Goal: Task Accomplishment & Management: Complete application form

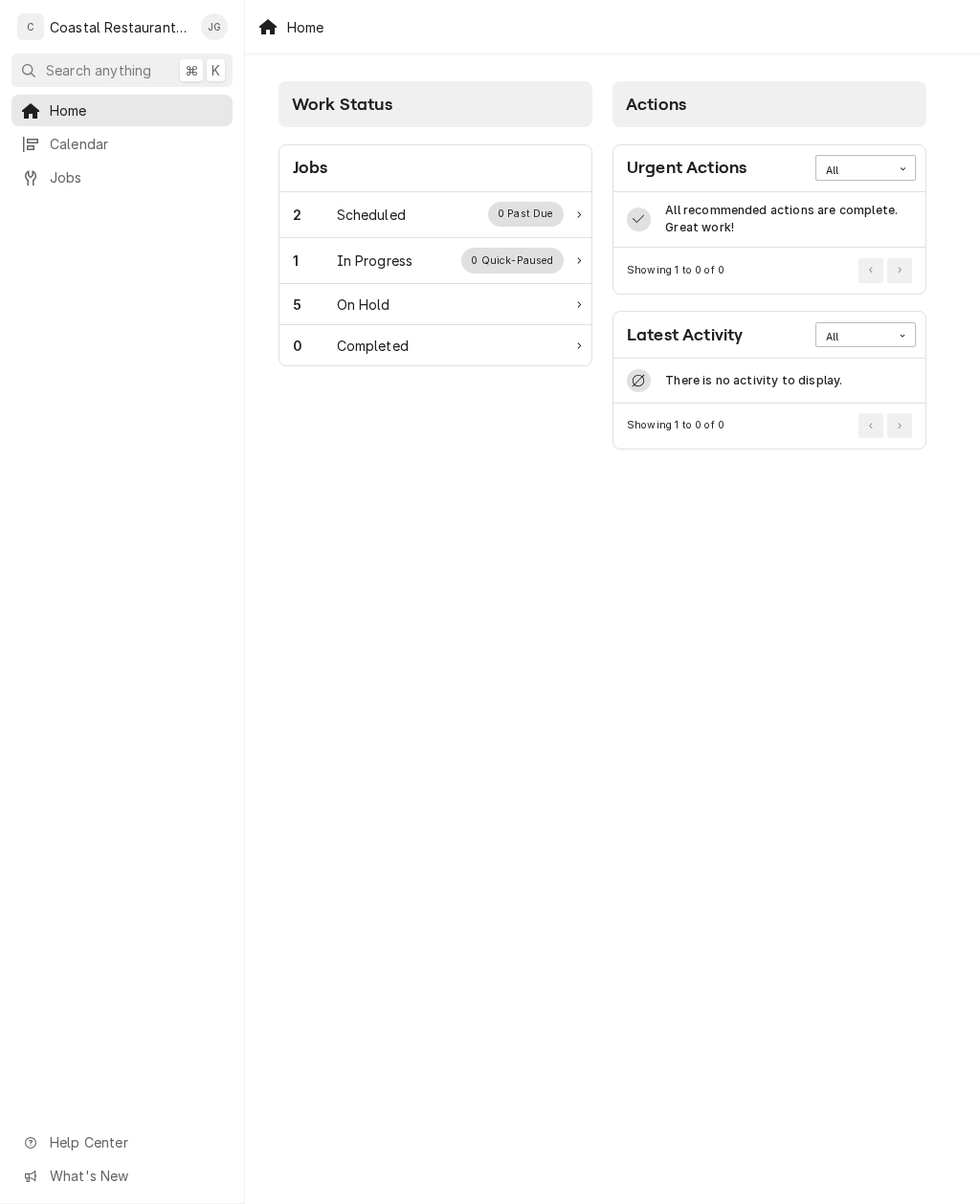
click at [358, 214] on div "Scheduled" at bounding box center [371, 214] width 69 height 20
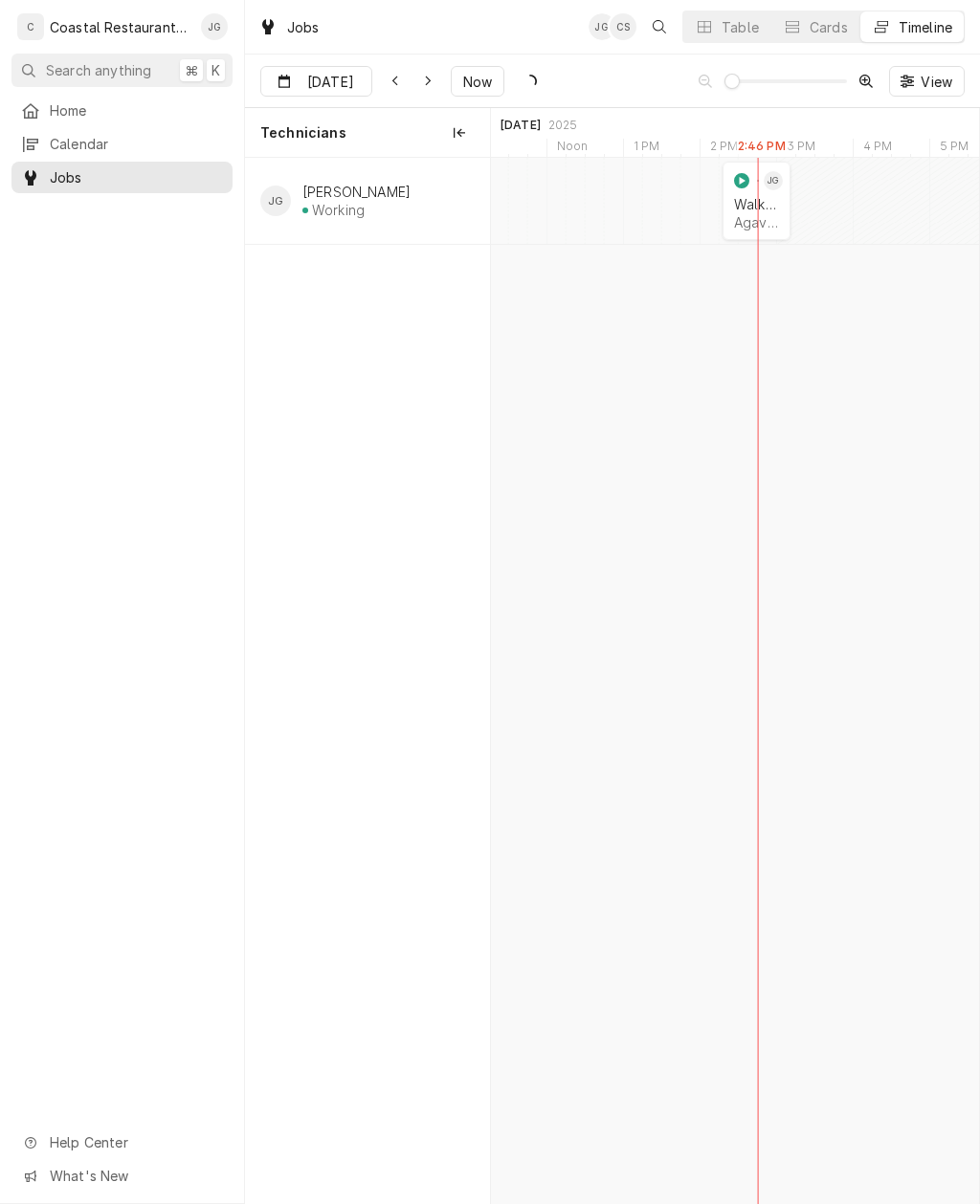
click at [794, 221] on div "2:15 PM 3:15 PM JOB-1622 JG Walk In Cooler Agave' | Rehoboth Beach, 19971 1h" at bounding box center [757, 200] width 77 height 79
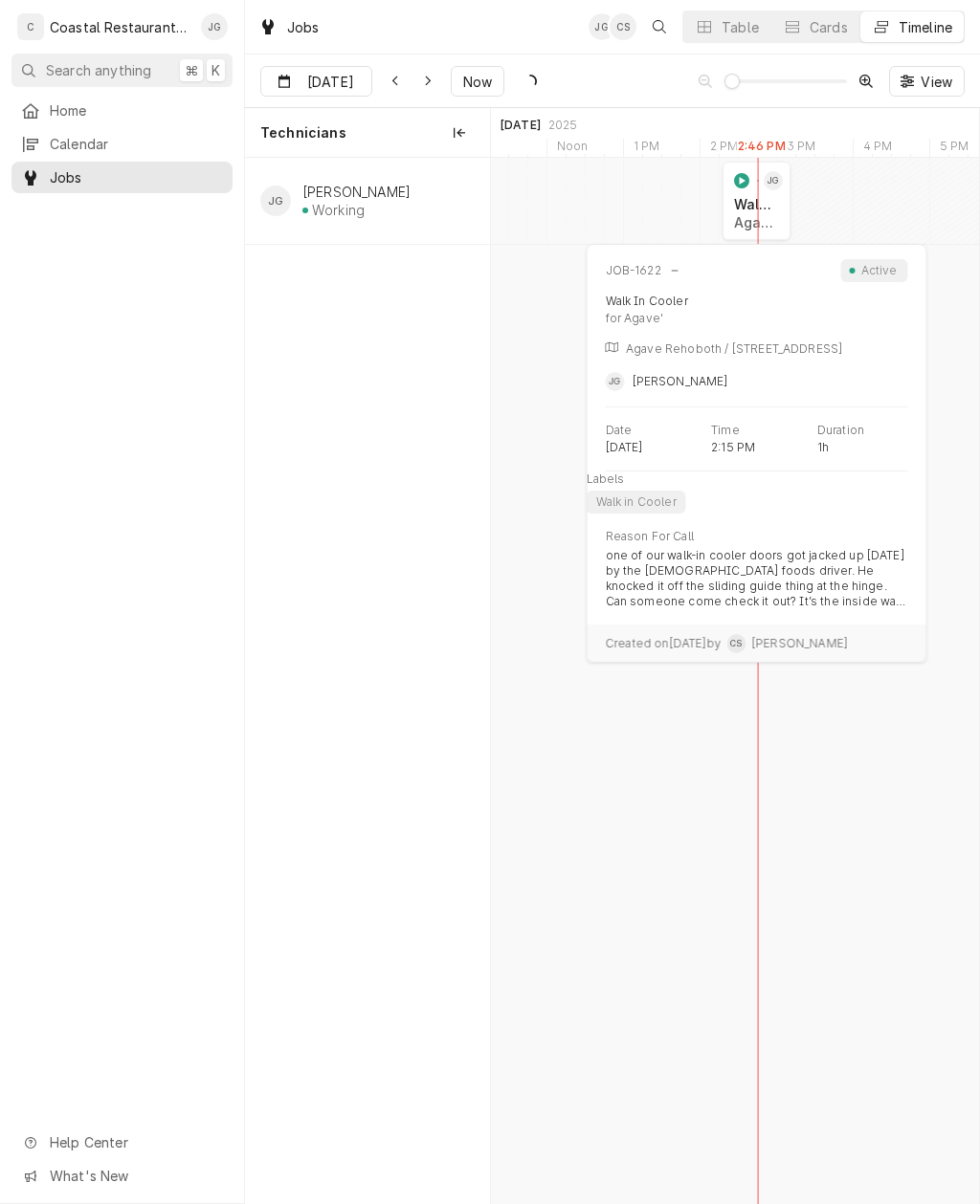
click at [779, 221] on div "Walk In Cooler Agave' | Rehoboth Beach, 19971" at bounding box center [756, 213] width 53 height 42
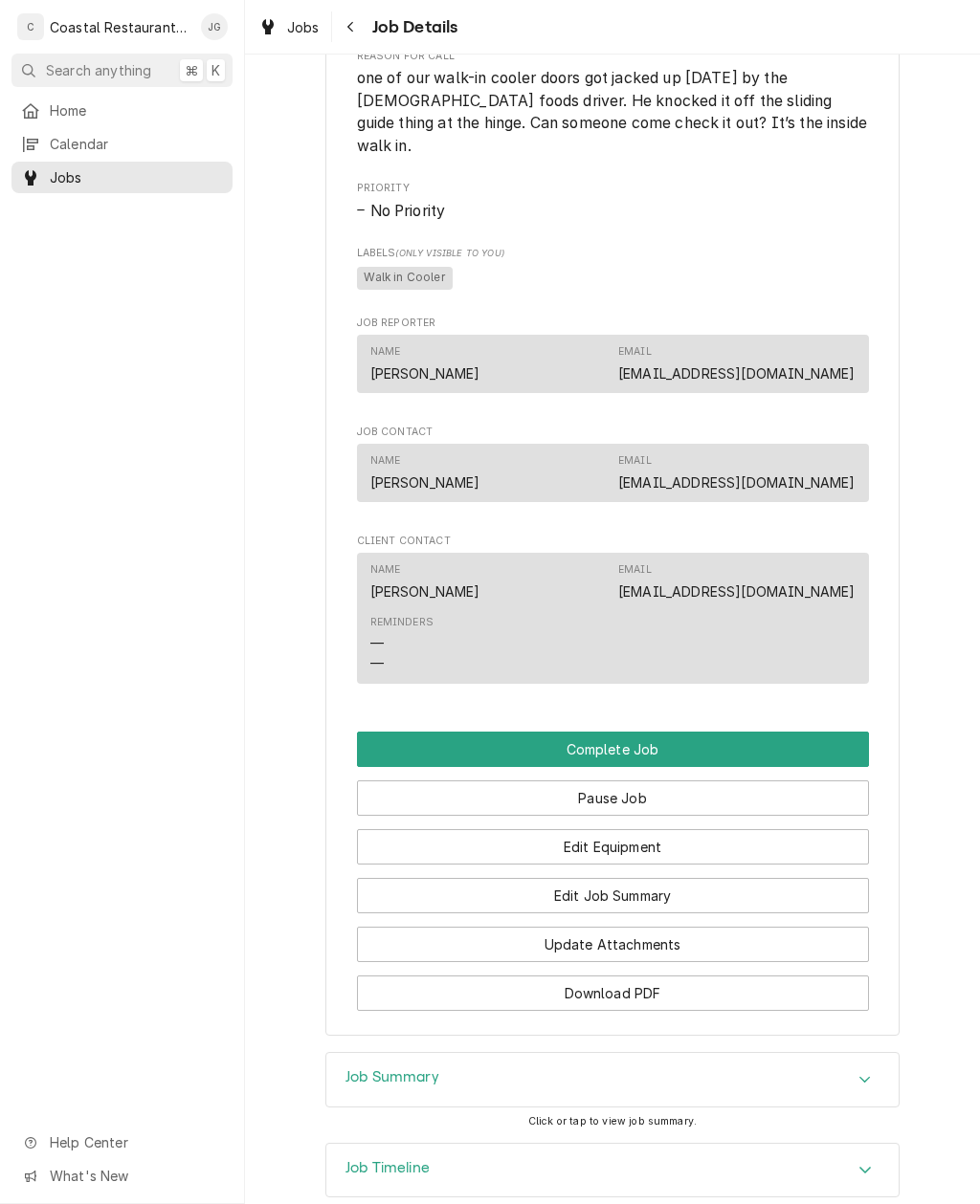
scroll to position [942, 0]
click at [683, 878] on button "Edit Job Summary" at bounding box center [612, 896] width 511 height 36
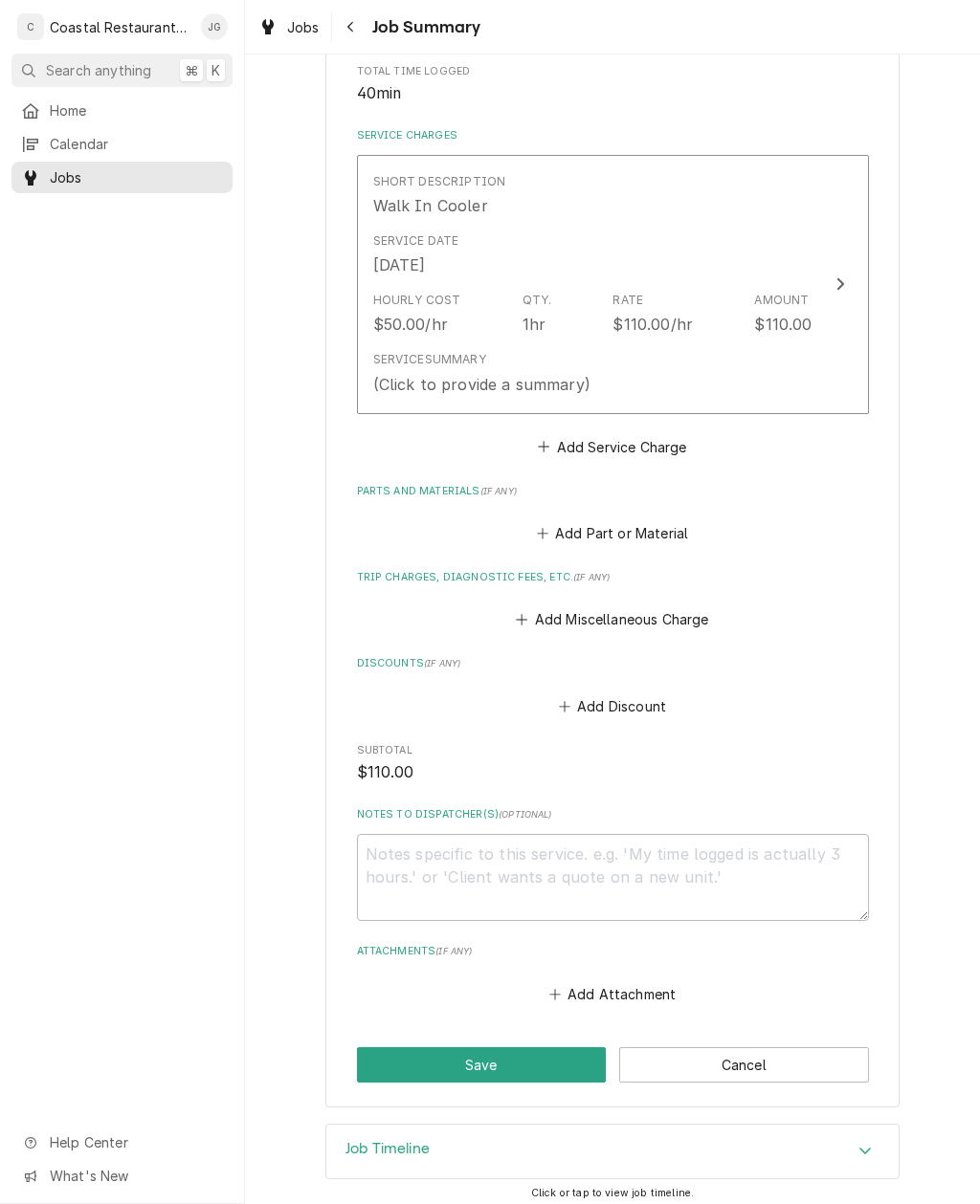
scroll to position [391, 0]
click at [594, 981] on button "Add Attachment" at bounding box center [612, 994] width 134 height 27
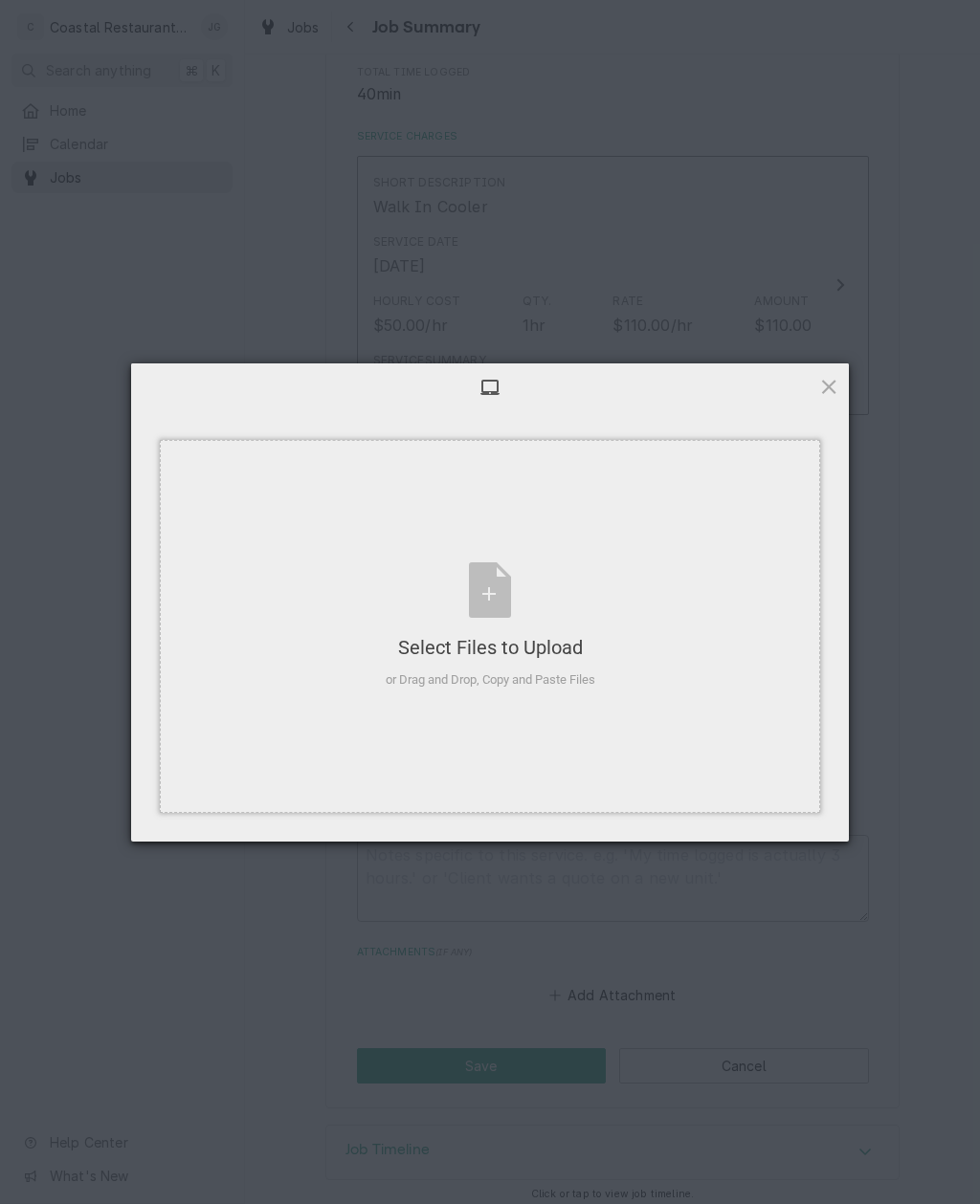
click at [515, 516] on div "Select Files to Upload or Drag and Drop, Copy and Paste Files" at bounding box center [490, 626] width 660 height 373
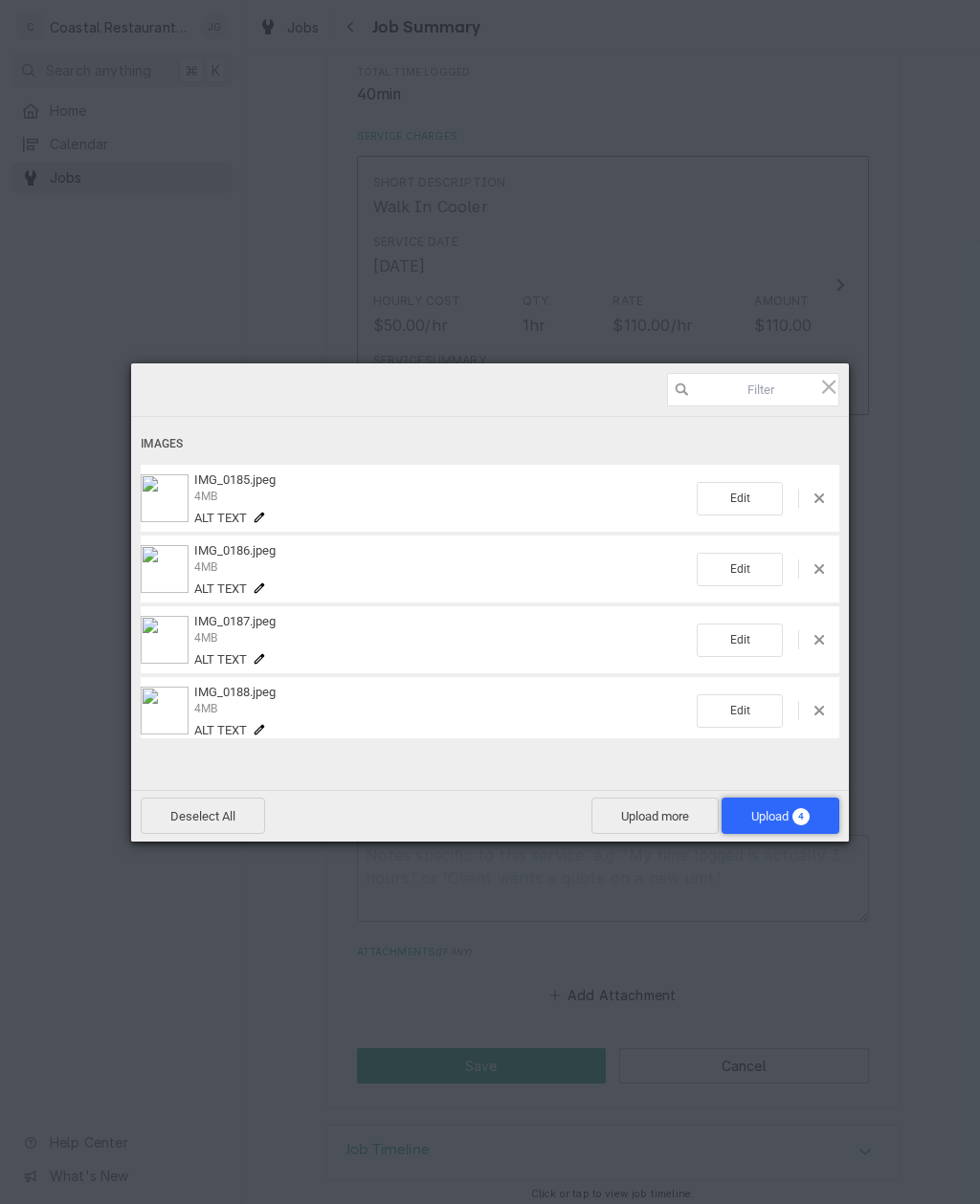
click at [796, 815] on span "4" at bounding box center [800, 816] width 17 height 17
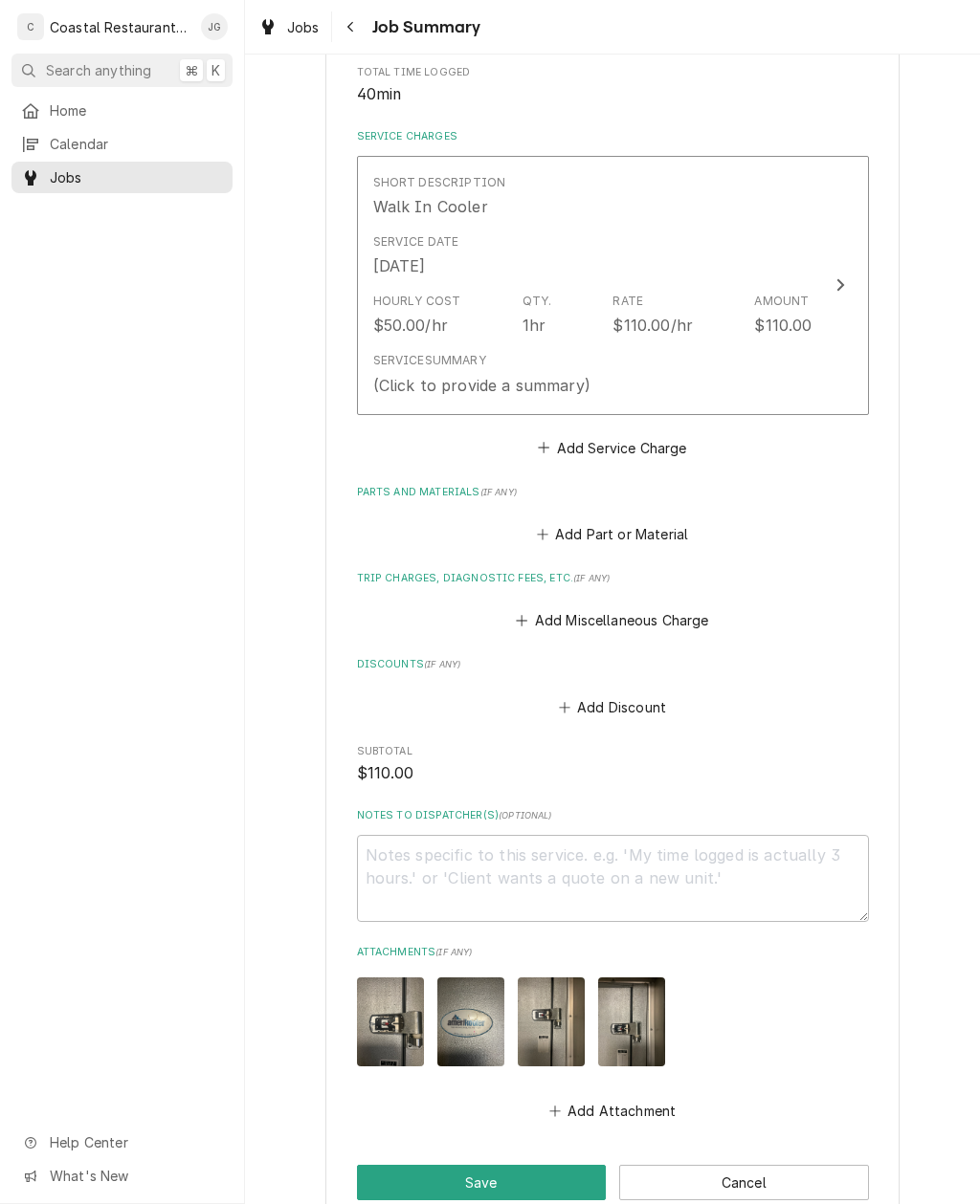
click at [527, 622] on button "Add Miscellaneous Charge" at bounding box center [612, 620] width 199 height 27
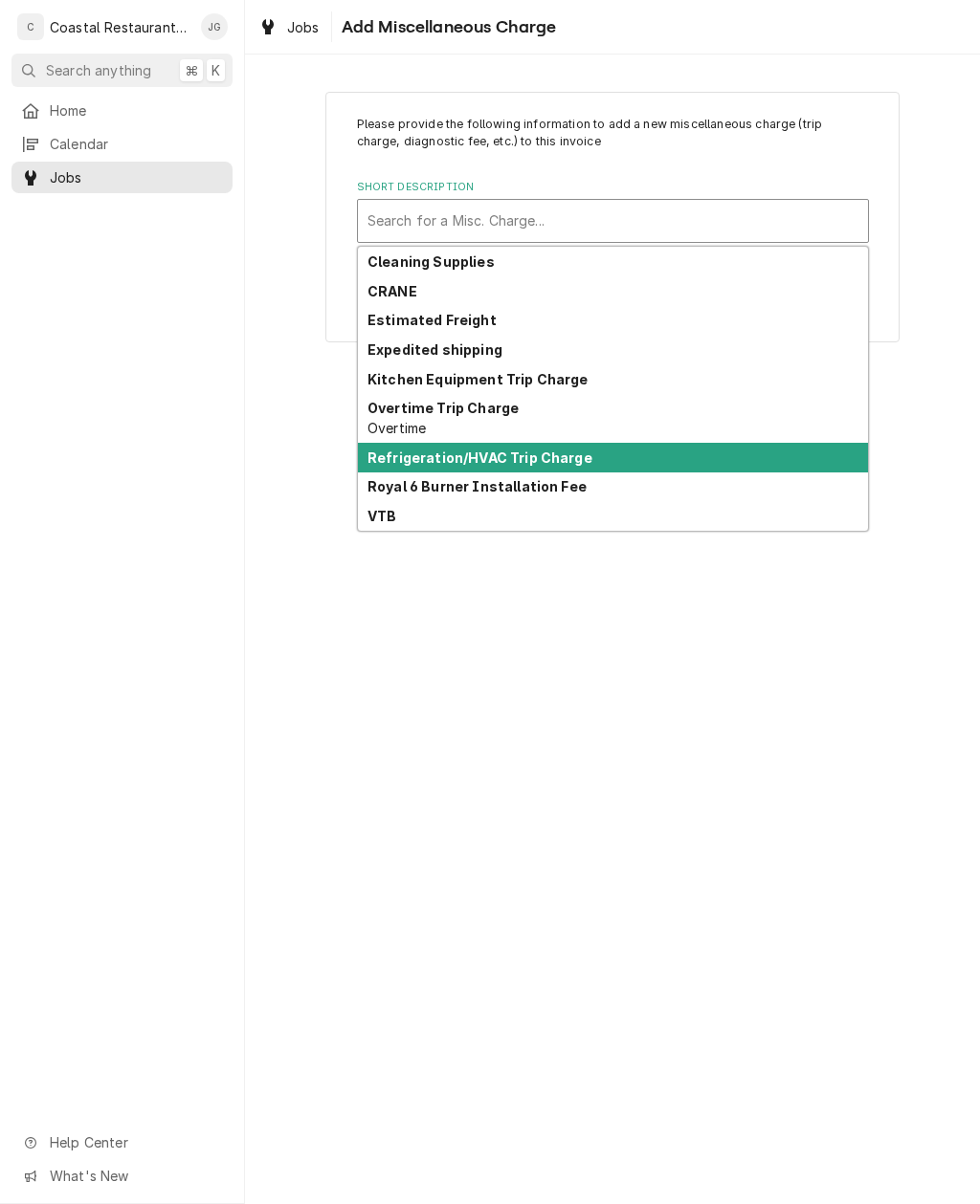
click at [546, 457] on strong "Refrigeration/HVAC Trip Charge" at bounding box center [479, 457] width 224 height 16
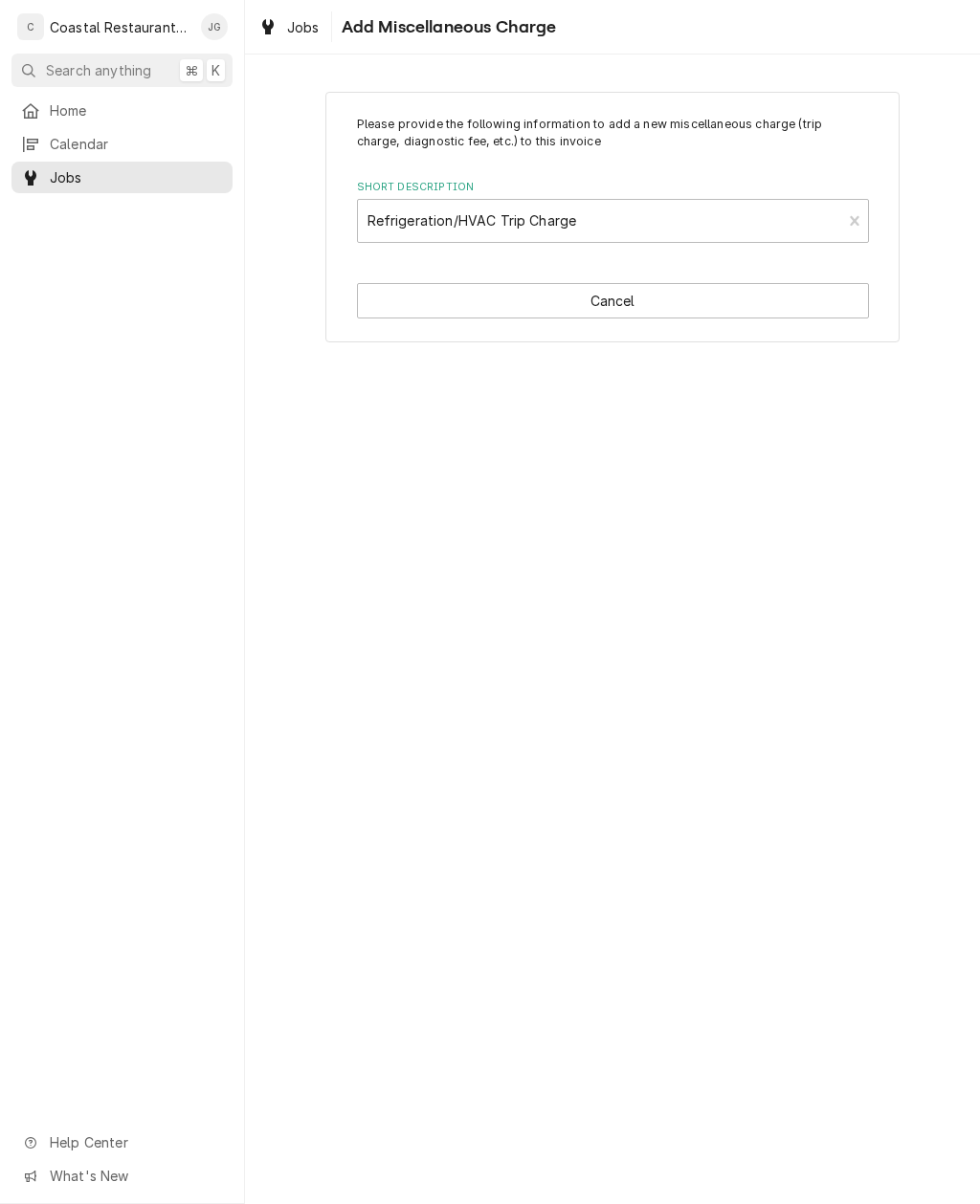
type textarea "x"
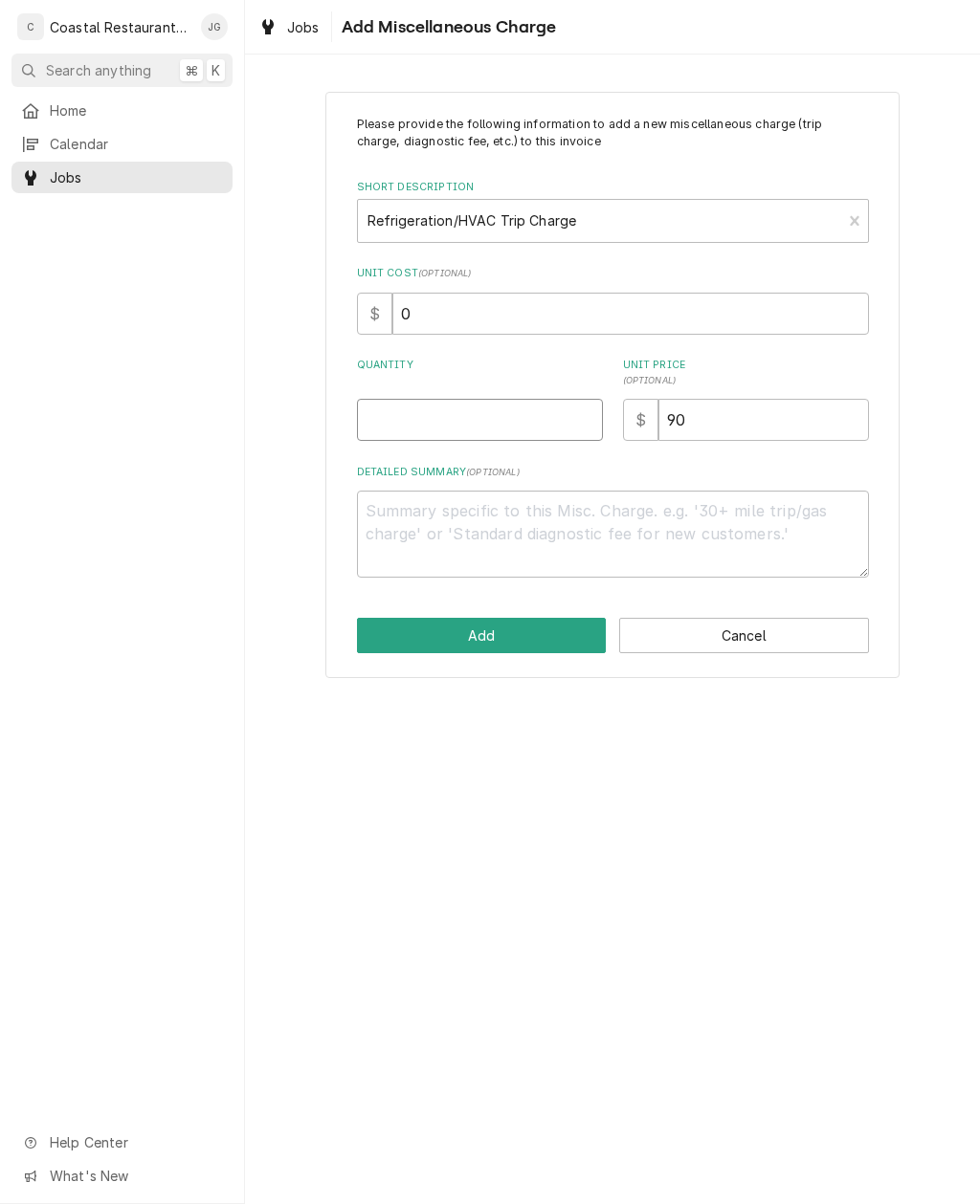
click at [485, 414] on input "Quantity" at bounding box center [480, 420] width 246 height 42
type input "1"
click at [529, 637] on button "Add" at bounding box center [482, 636] width 249 height 36
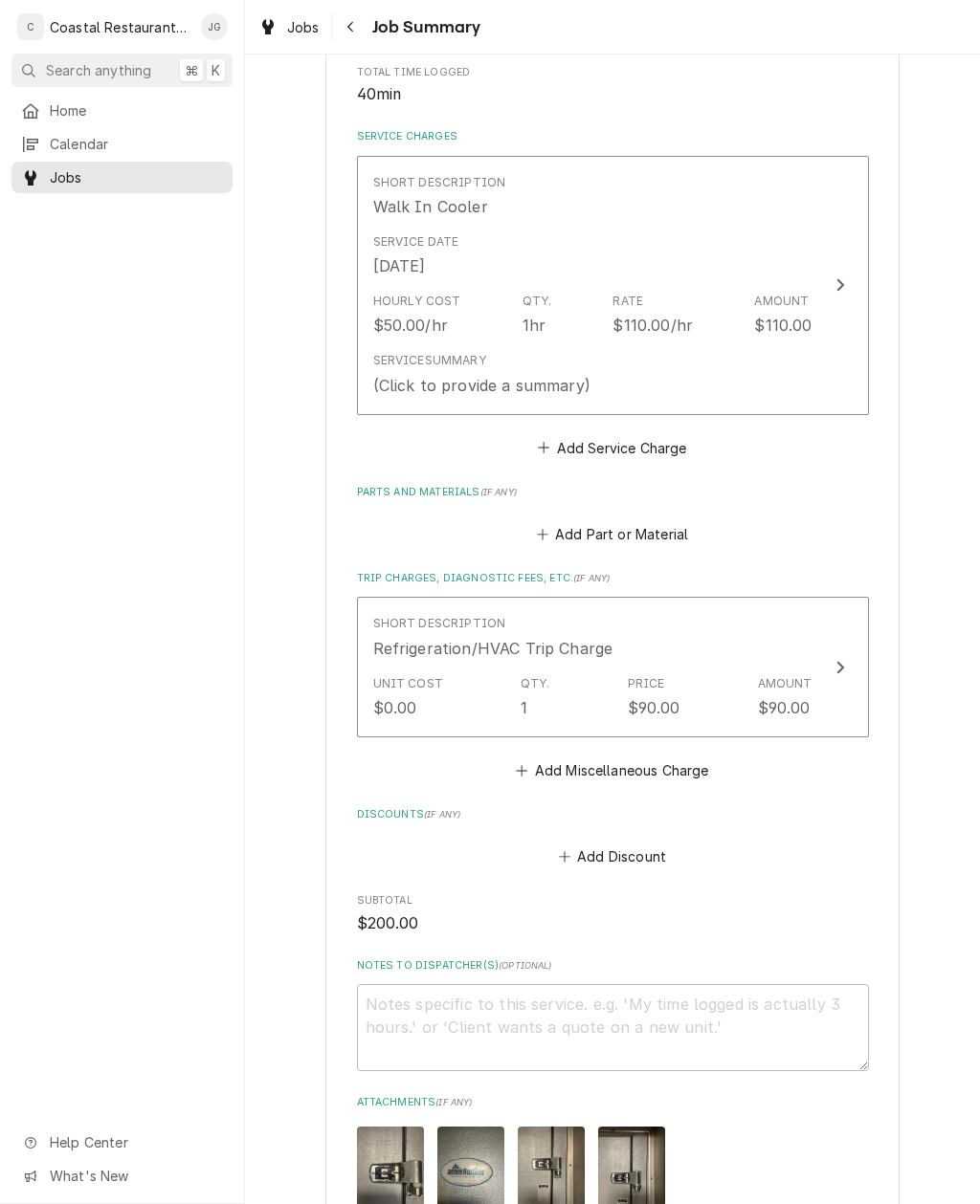
click at [650, 299] on div "Rate $110.00/hr" at bounding box center [652, 315] width 81 height 44
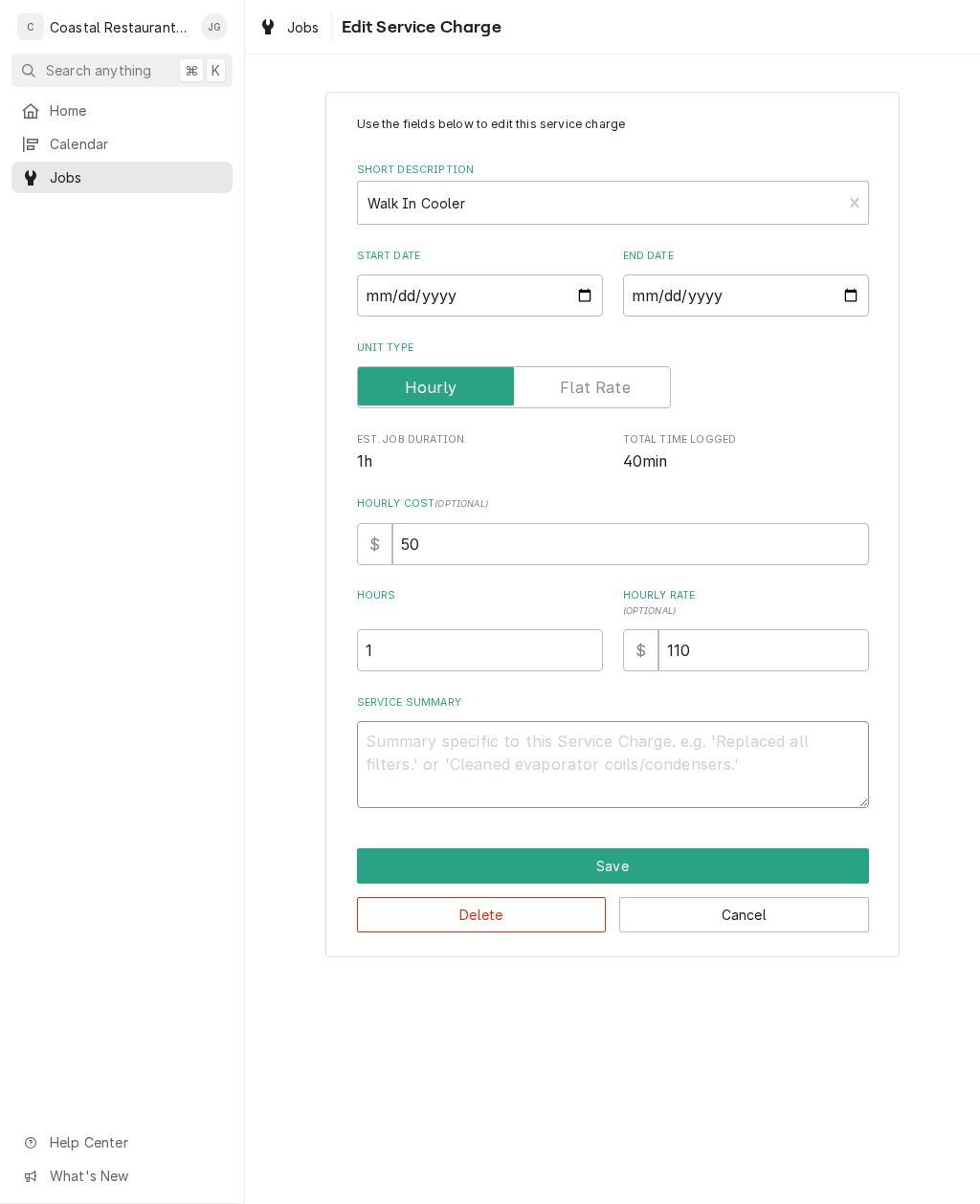
click at [505, 756] on textarea "Service Summary" at bounding box center [612, 763] width 511 height 87
type textarea "x"
type textarea "A"
type textarea "x"
type textarea "Arr"
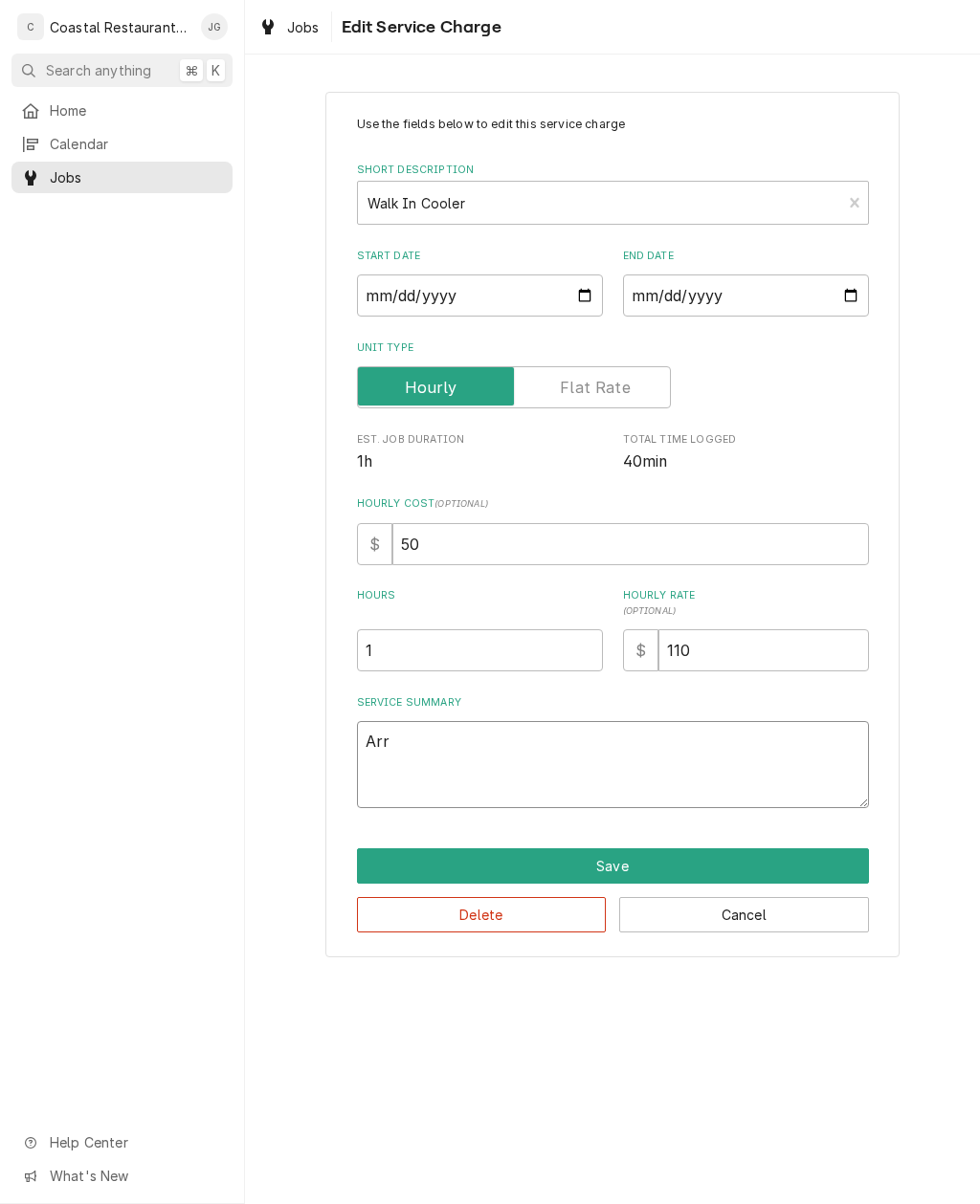
type textarea "x"
type textarea "Arriv"
type textarea "x"
type textarea "Arrived"
type textarea "x"
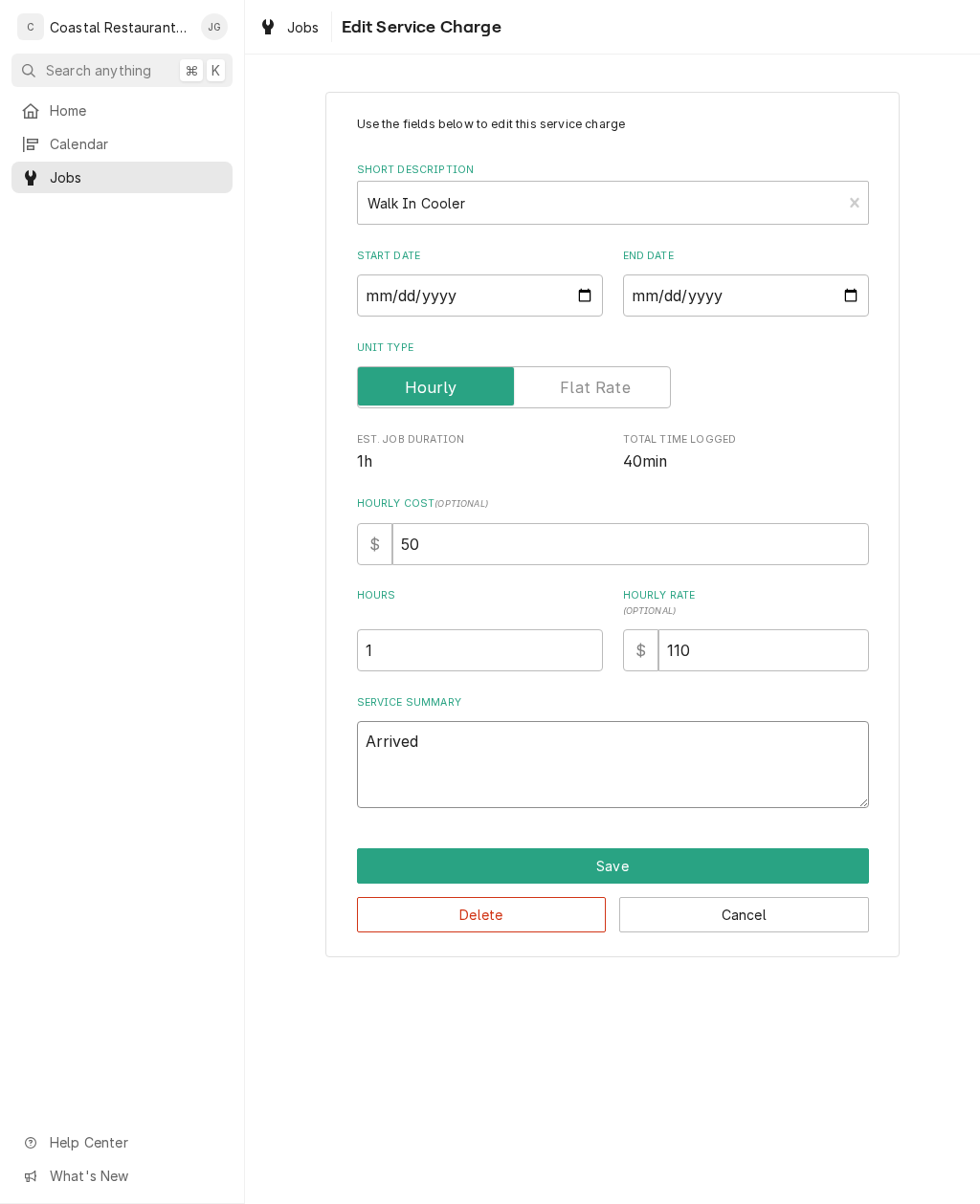
type textarea "Arrived on"
type textarea "x"
type textarea "Arrived on site"
type textarea "x"
type textarea "Arrived on site checked in with"
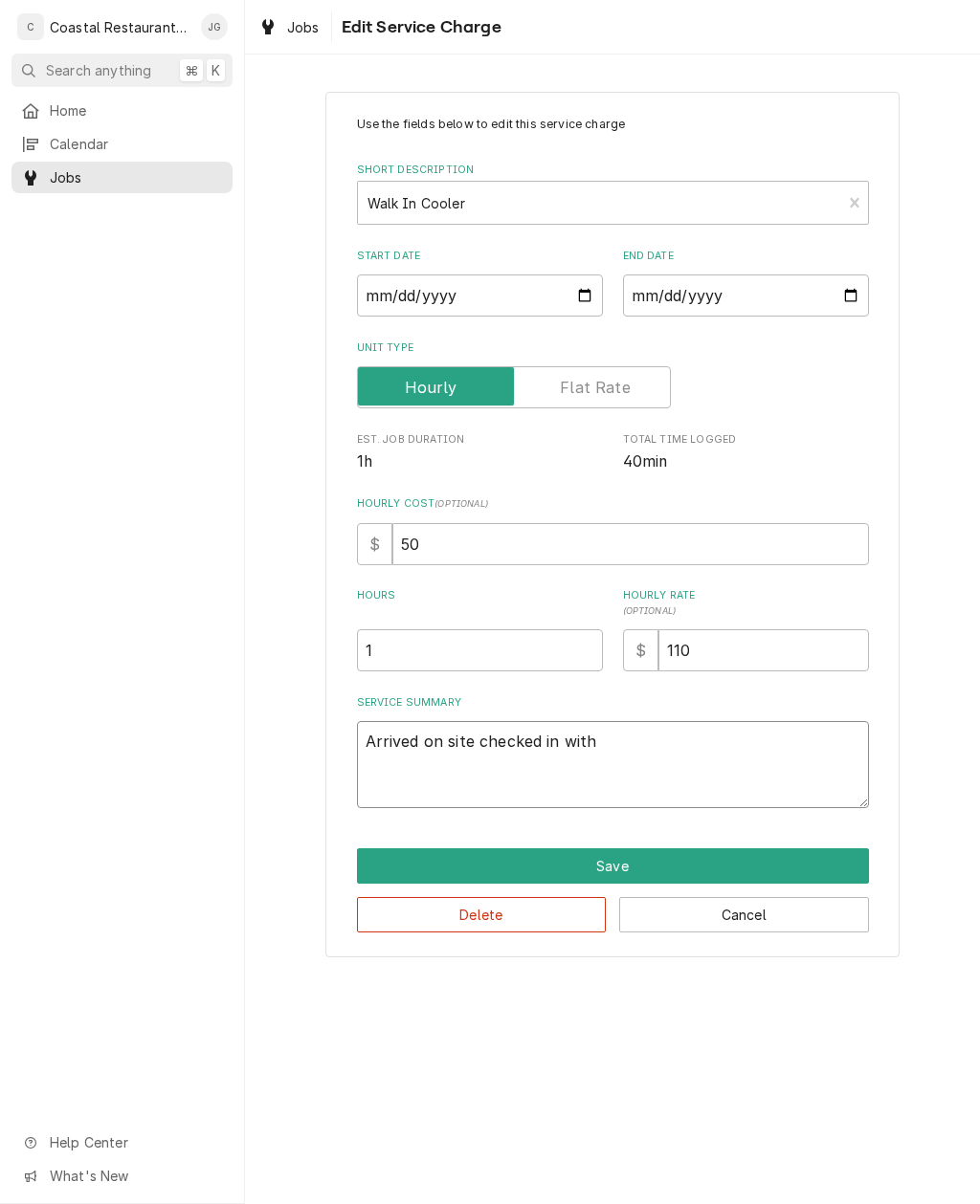
type textarea "x"
type textarea "Arrived on site checked in with manager"
type textarea "x"
type textarea "Arrived on site checked in with manager he state"
type textarea "x"
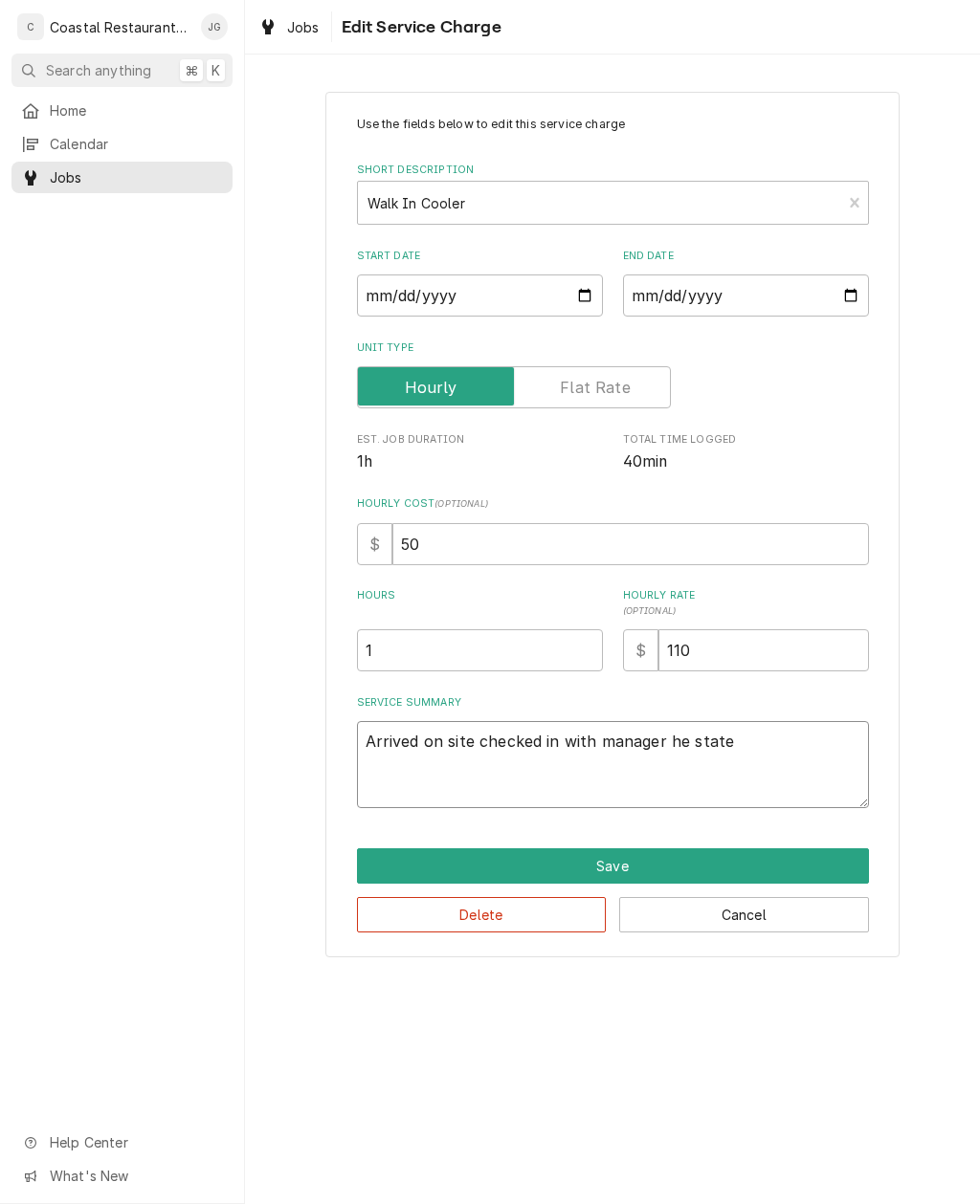
type textarea "Arrived on site checked in with manager, he stated"
type textarea "x"
type textarea "Arrived on site checked in with manager he stated that"
type textarea "x"
type textarea "Arrived on site checked in with manager he stated that a delivery"
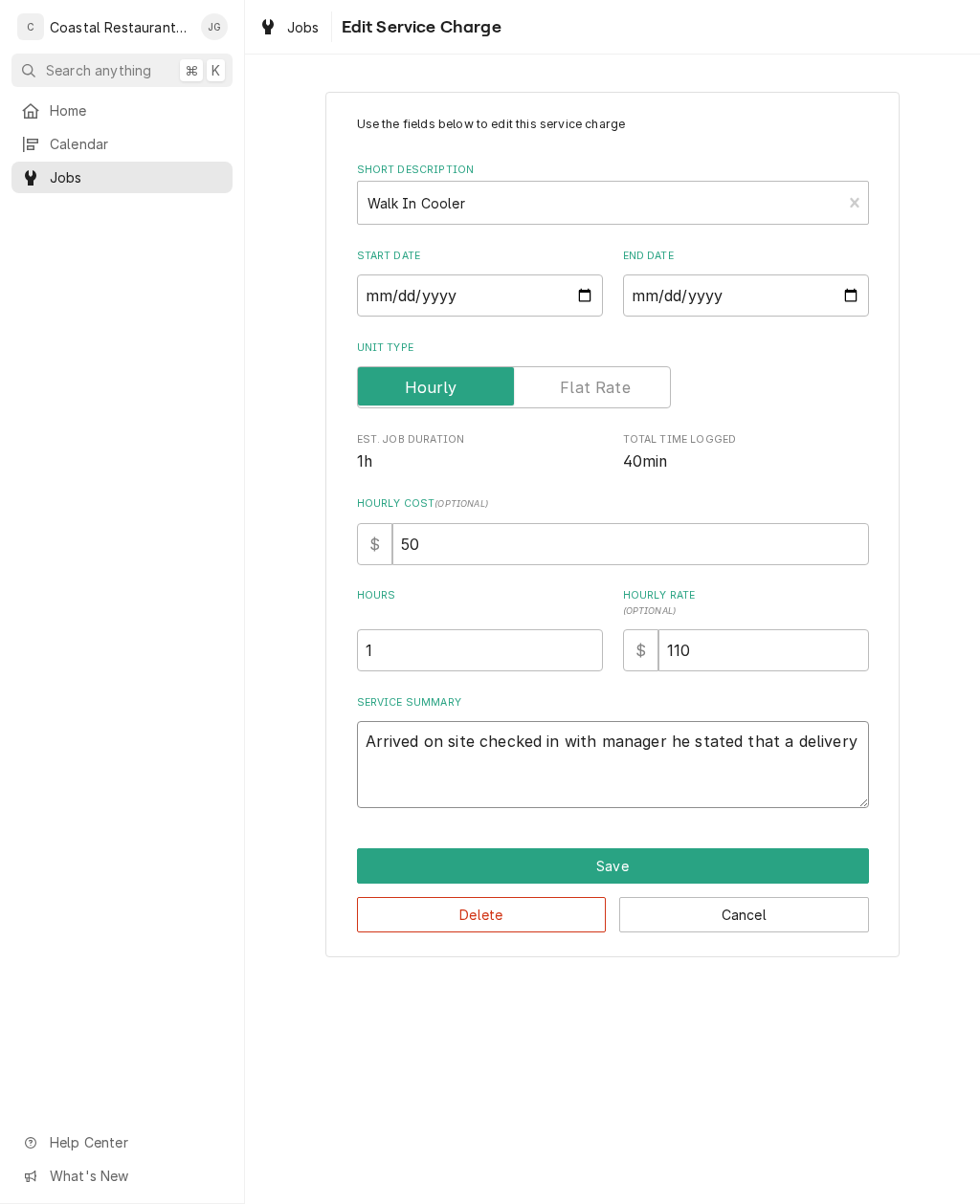
type textarea "x"
type textarea "Arrived on site checked in with manager he stated that a delivery driver"
type textarea "x"
type textarea "Arrived on site checked in with manager he stated that a delivery driver yester…"
type textarea "x"
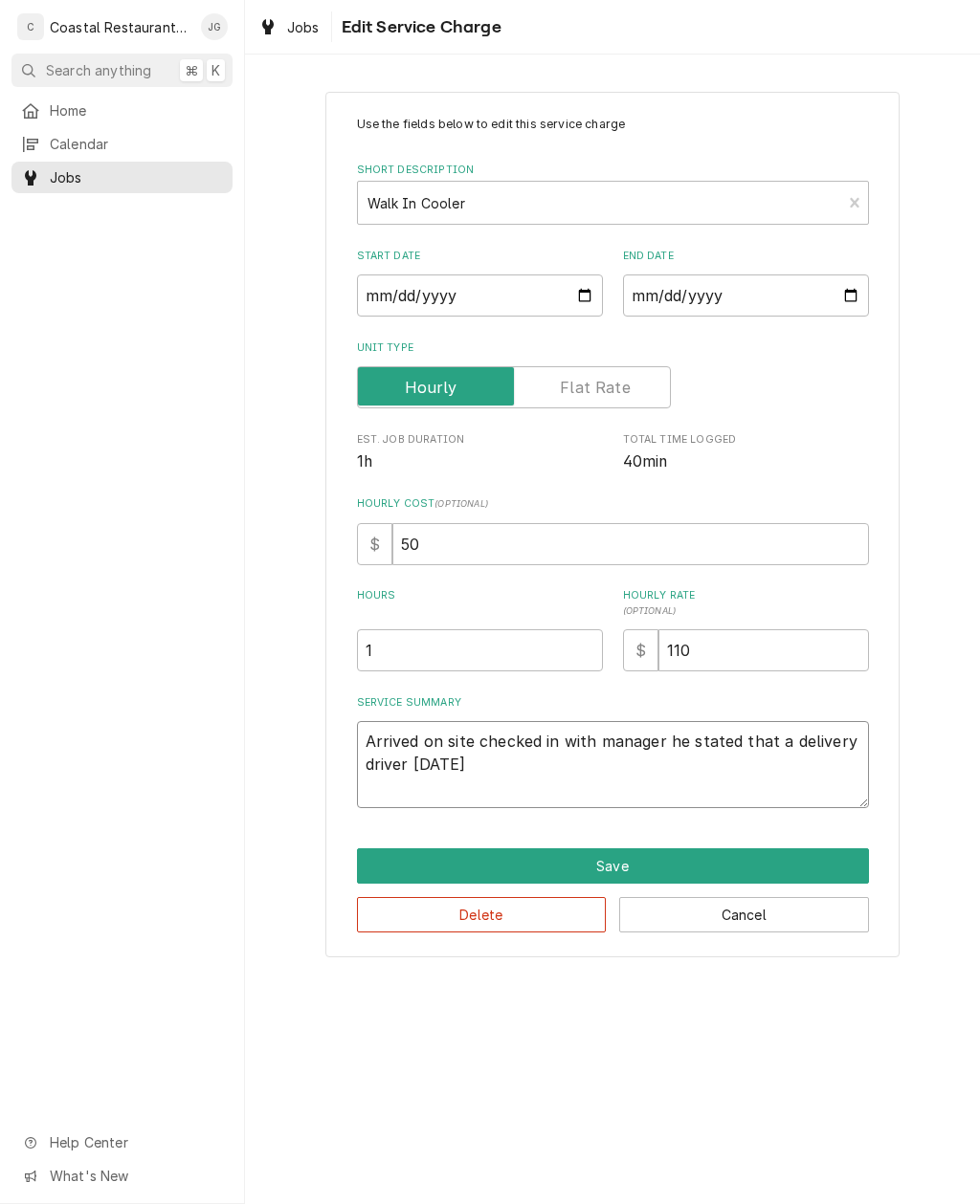
type textarea "Arrived on site checked in with manager he stated that a delivery driver yester…"
type textarea "x"
type textarea "Arrived on site checked in with manager he stated that a delivery driver yester…"
type textarea "x"
type textarea "Arrived on site checked in with manager he stated that a delivery driver yester…"
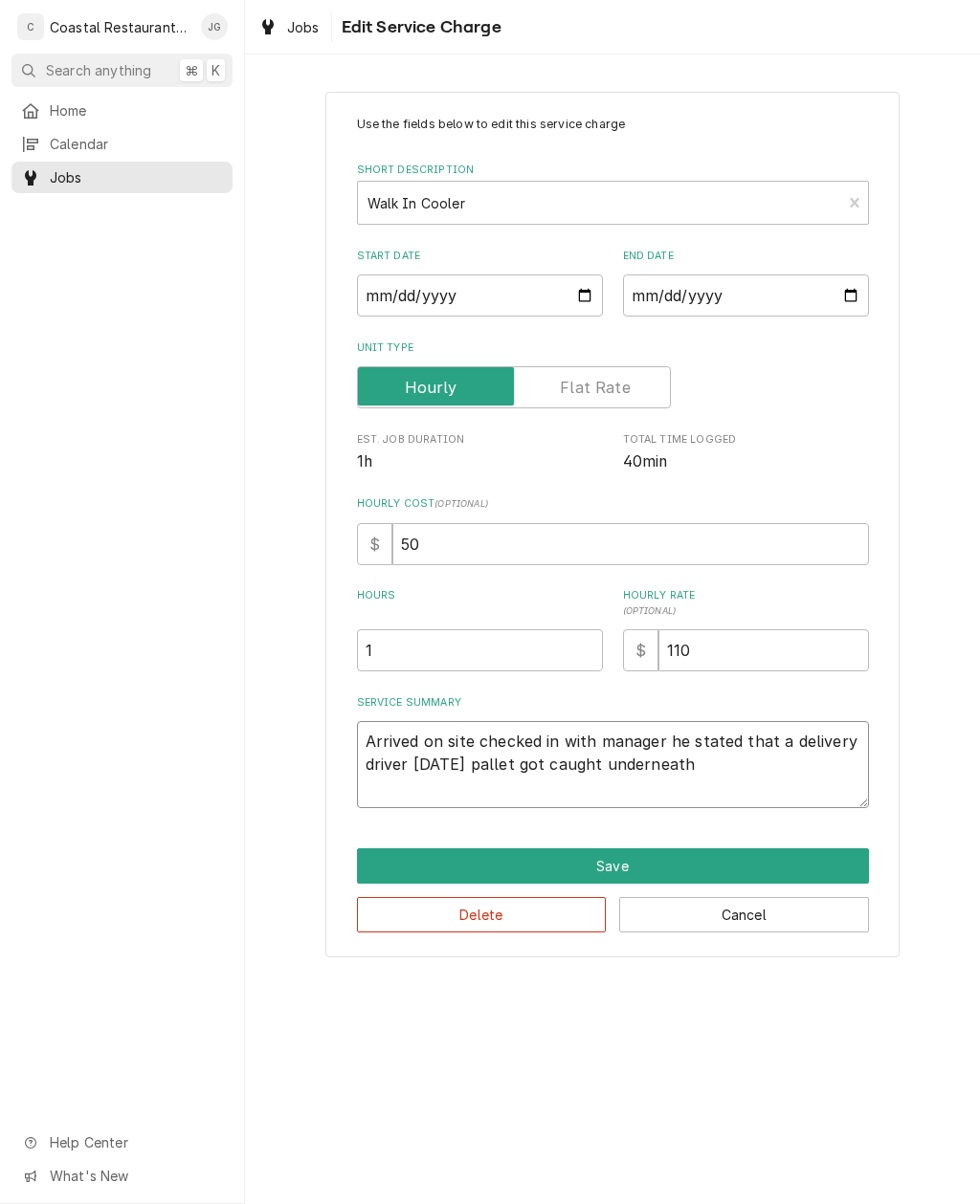
type textarea "x"
type textarea "Arrived on site checked in with manager he stated that a delivery driver yester…"
type textarea "x"
type textarea "Arrived on site checked in with manager he stated that a delivery driver yester…"
type textarea "x"
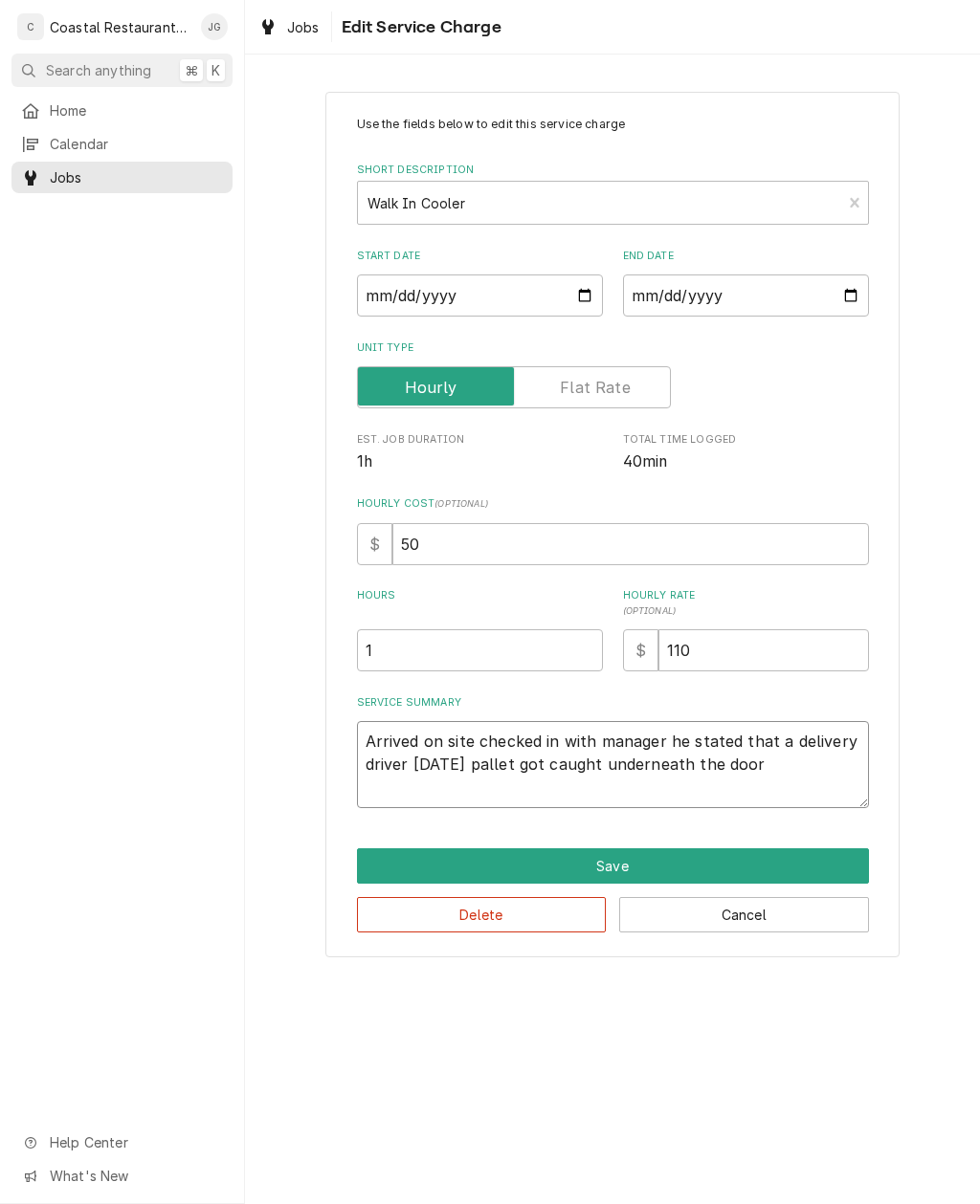
type textarea "Arrived on site checked in with manager he stated that a delivery driver yester…"
type textarea "x"
type textarea "Arrived on site checked in with manager he stated that a delivery driver yester…"
type textarea "x"
type textarea "Arrived on site checked in with manager he stated that a delivery driver yester…"
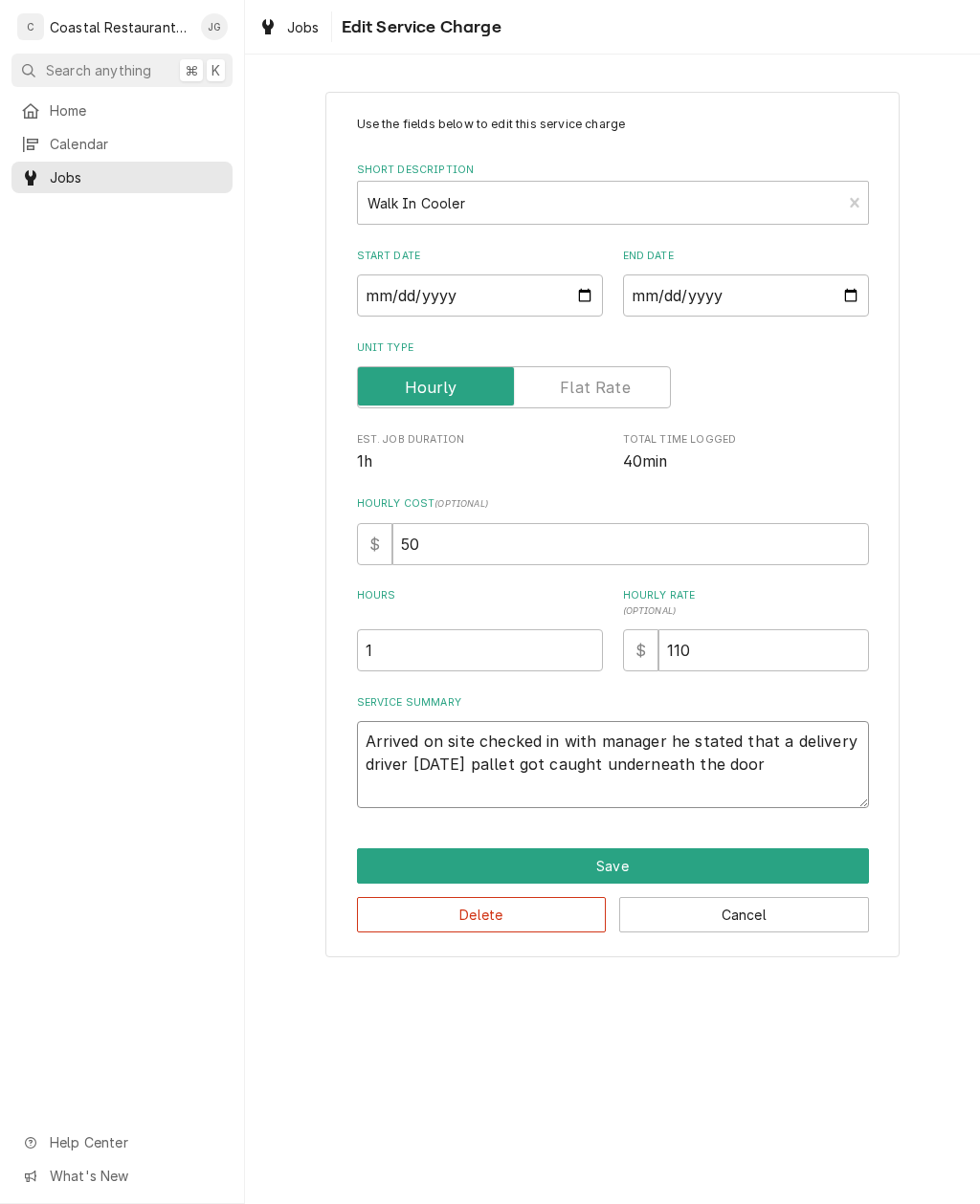
type textarea "x"
type textarea "Arrived on site checked in with manager he stated that a delivery driver yester…"
type textarea "x"
type textarea "Arrived on site checked in with manager he stated that a delivery driver yester…"
type textarea "x"
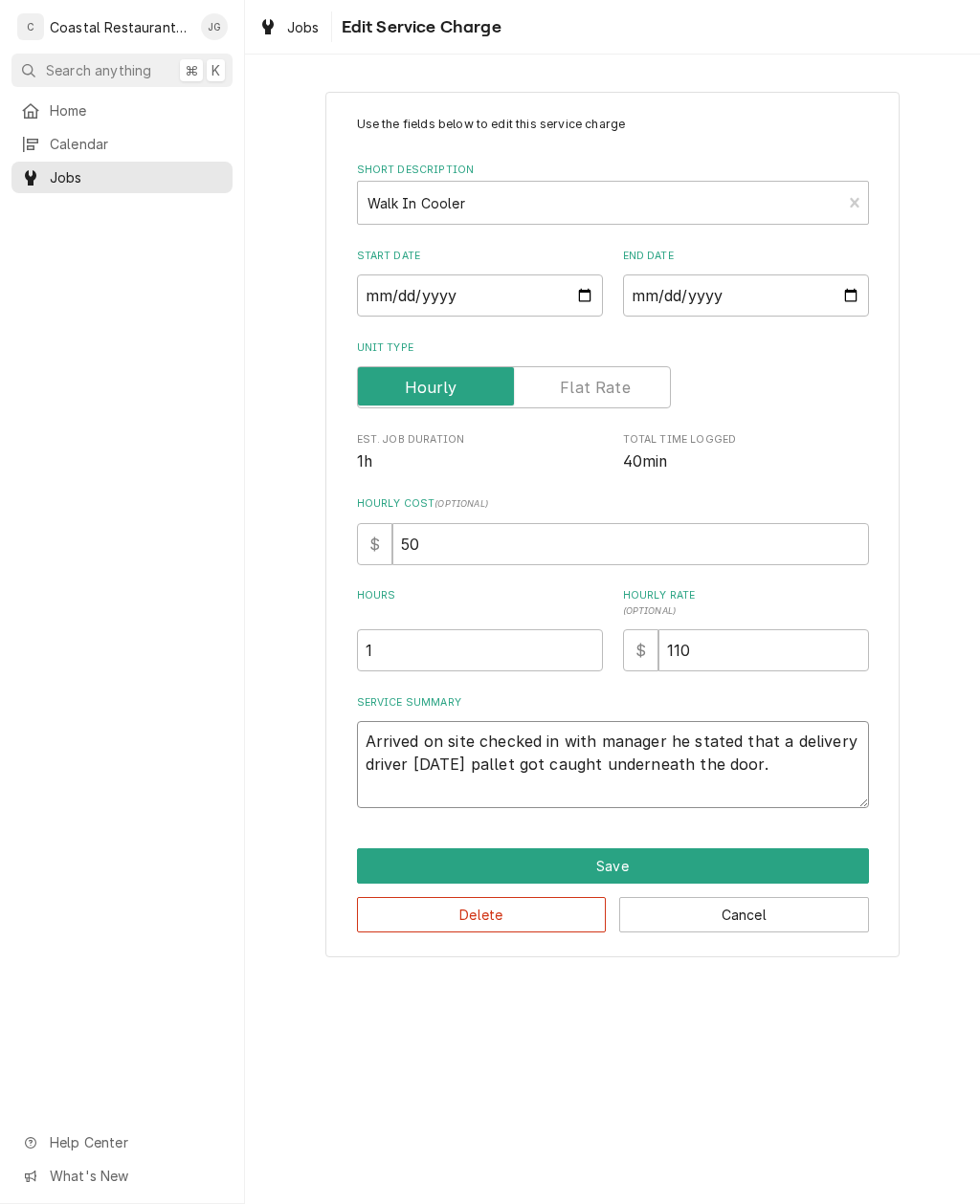
type textarea "Arrived on site checked in with manager he stated that a delivery driver yester…"
type textarea "x"
type textarea "Arrived on site checked in with manager he stated that a delivery driver yester…"
type textarea "x"
type textarea "Arrived on site checked in with manager he stated that a delivery driver yester…"
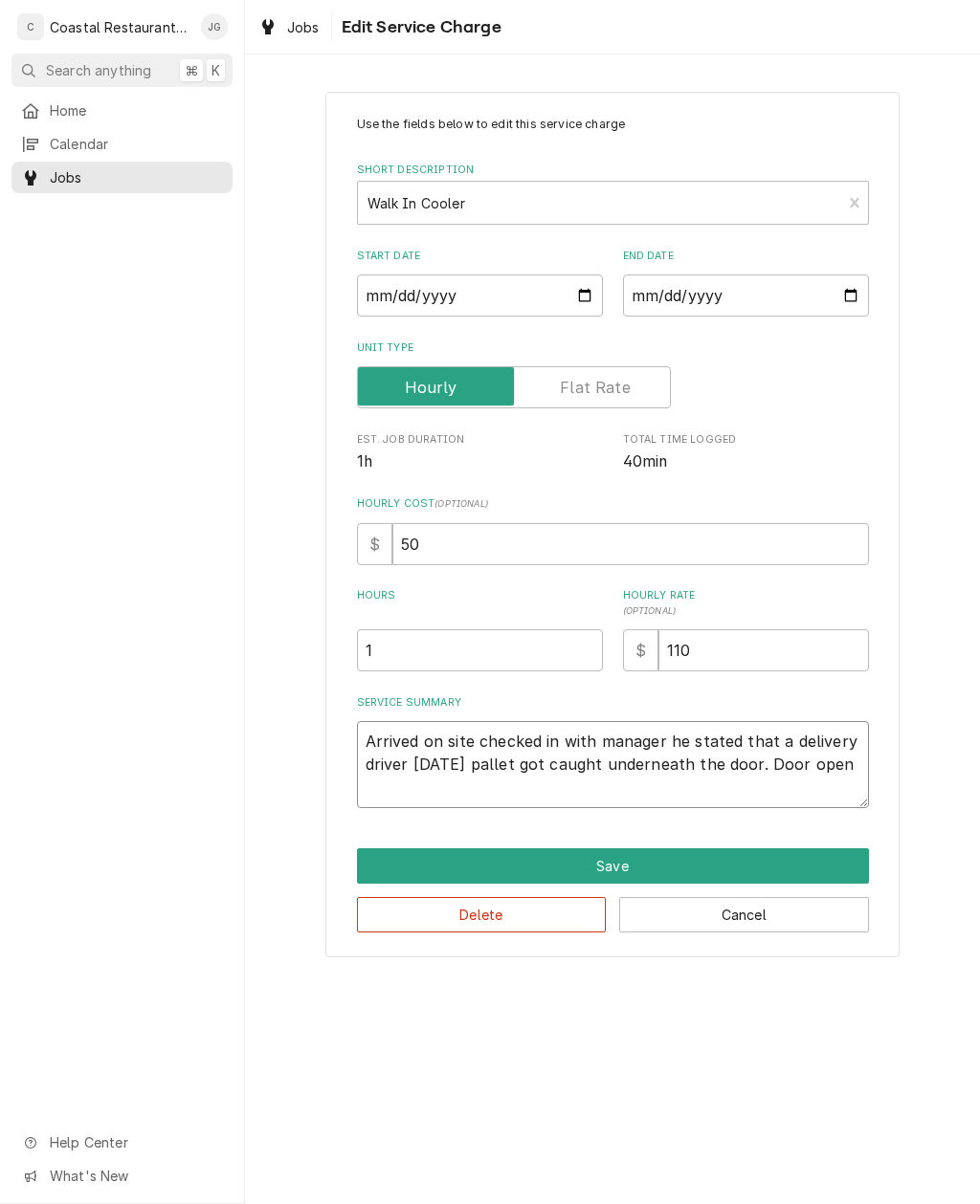
type textarea "x"
type textarea "Arrived on site checked in with manager he stated that a delivery driver yester…"
type textarea "x"
type textarea "Arrived on site checked in with manager he stated that a delivery driver yester…"
type textarea "x"
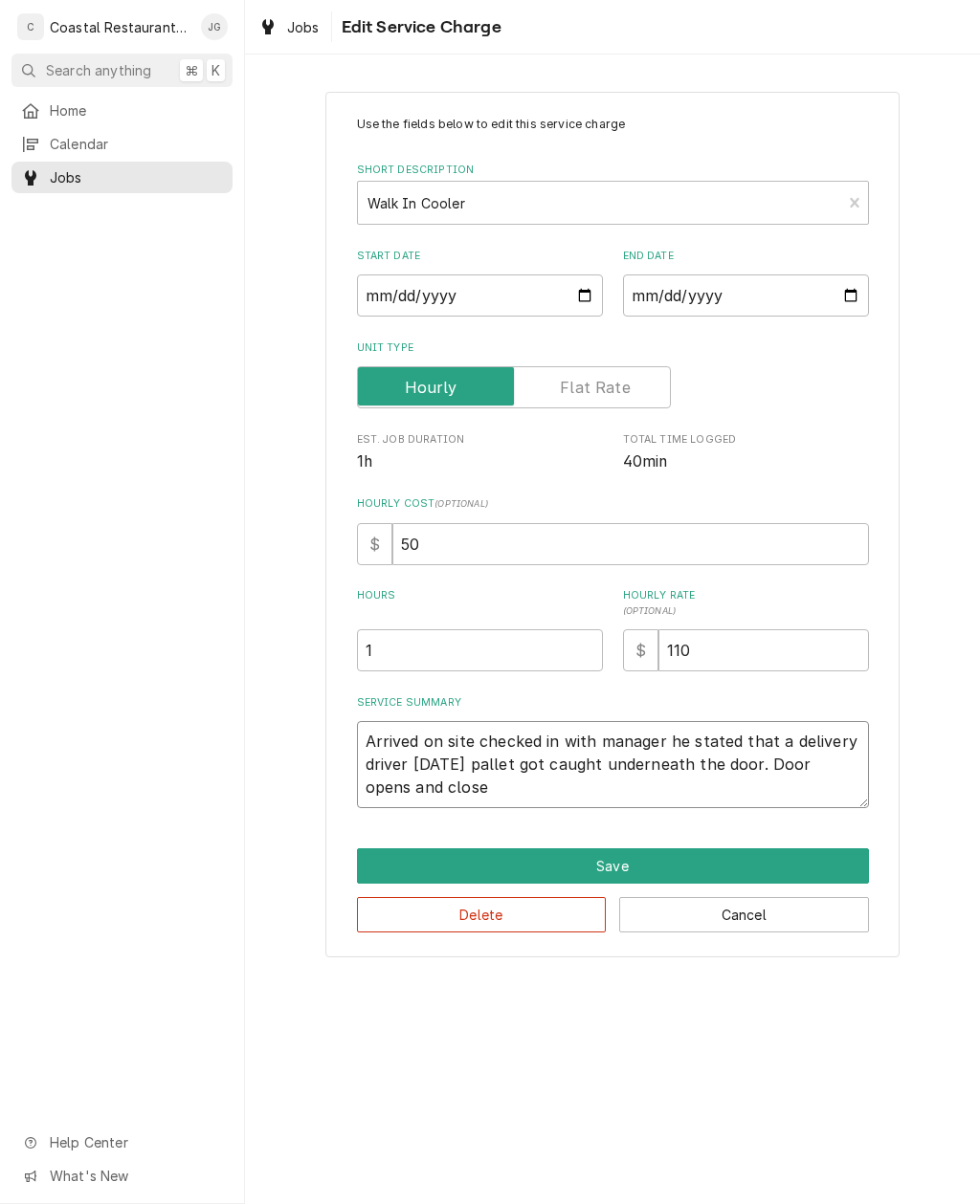
type textarea "Arrived on site checked in with manager he stated that a delivery driver yester…"
type textarea "x"
type textarea "Arrived on site checked in with manager he stated that a delivery driver yester…"
type textarea "x"
type textarea "Arrived on site checked in with manager he stated that a delivery driver yester…"
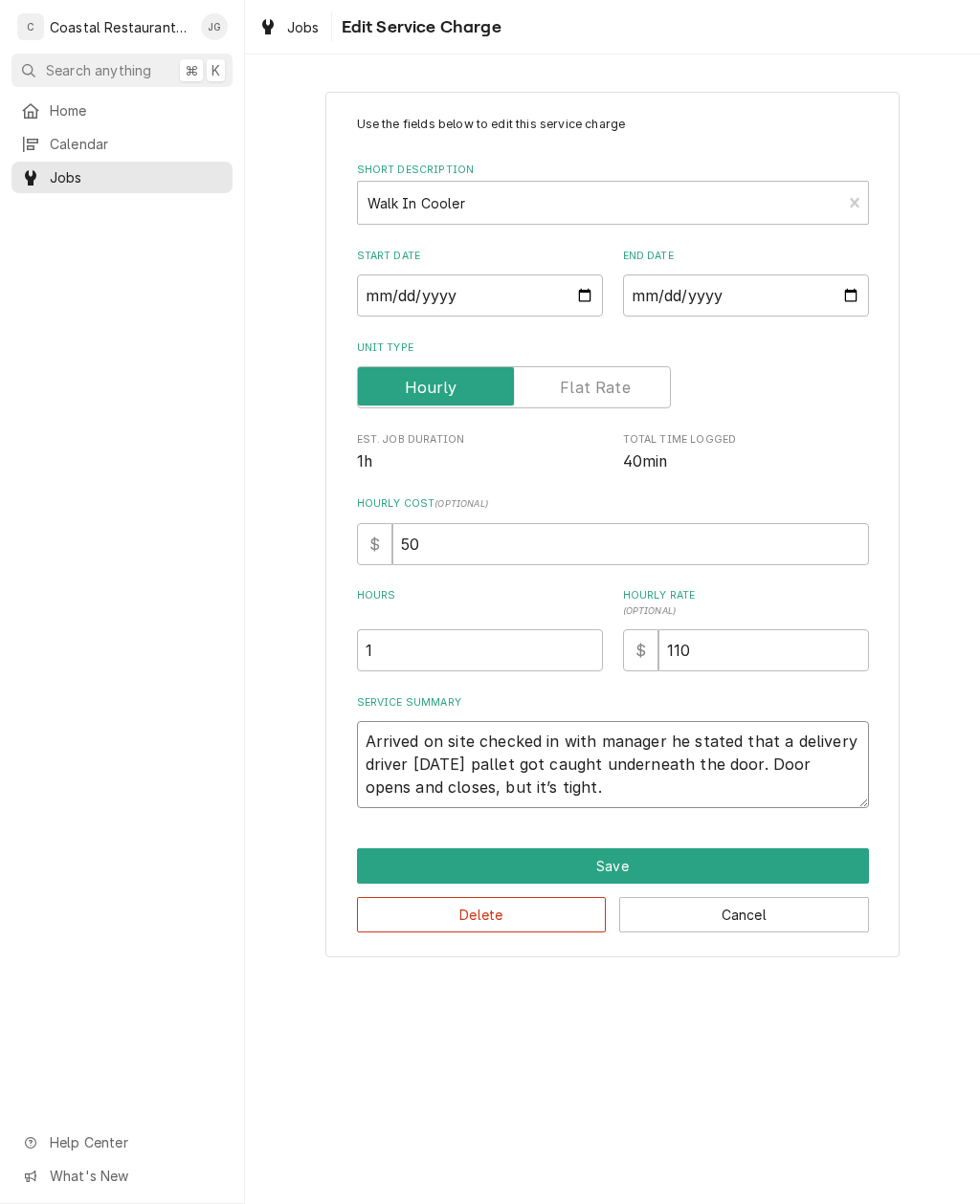
type textarea "x"
type textarea "Arrived on site checked in with manager he stated that a delivery driver yester…"
type textarea "x"
type textarea "Arrived on site checked in with manager he stated that a delivery driver yester…"
type textarea "x"
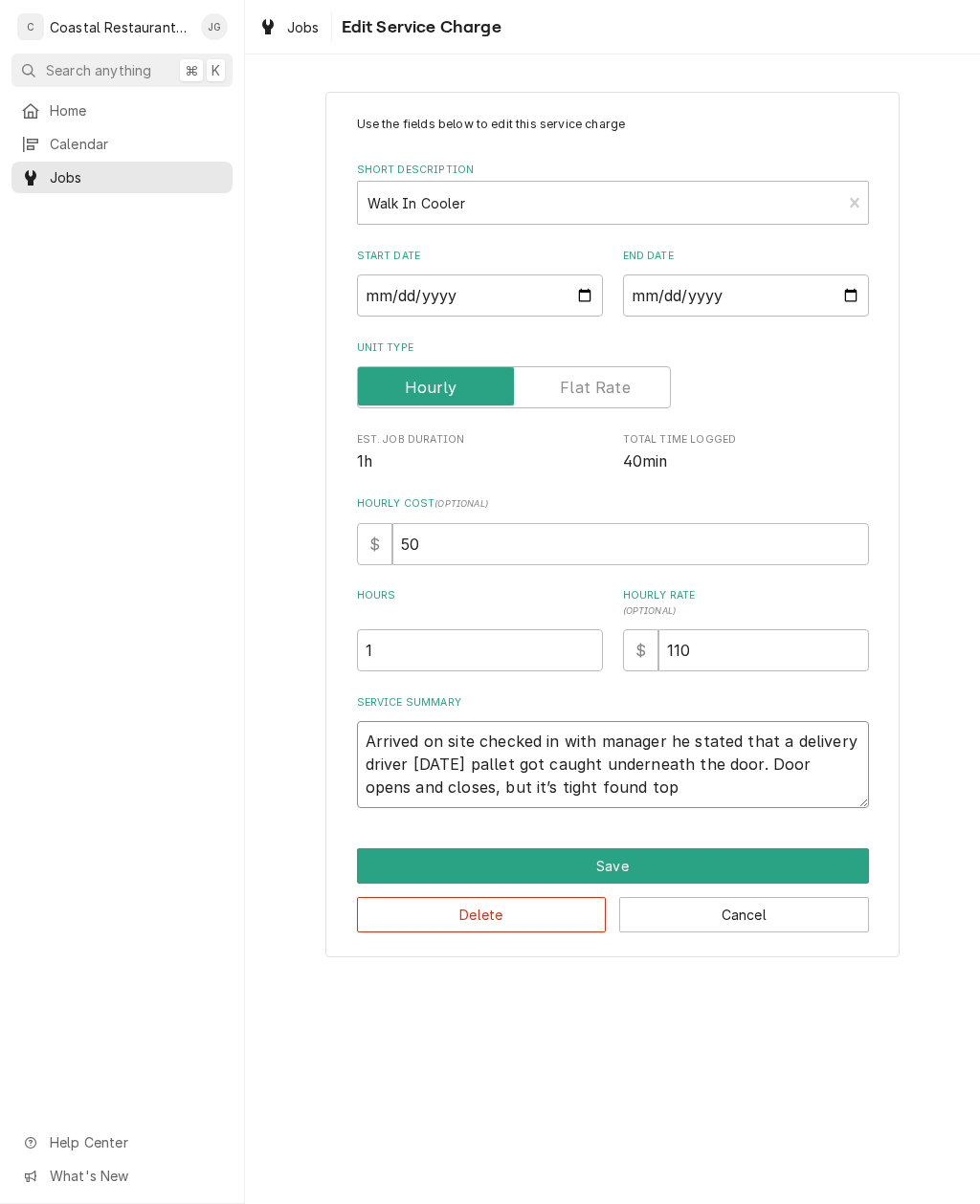
type textarea "Arrived on site checked in with manager he stated that a delivery driver yester…"
type textarea "x"
type textarea "Arrived on site checked in with manager he stated that a delivery driver yester…"
type textarea "x"
type textarea "Arrived on site checked in with manager he stated that a delivery driver yester…"
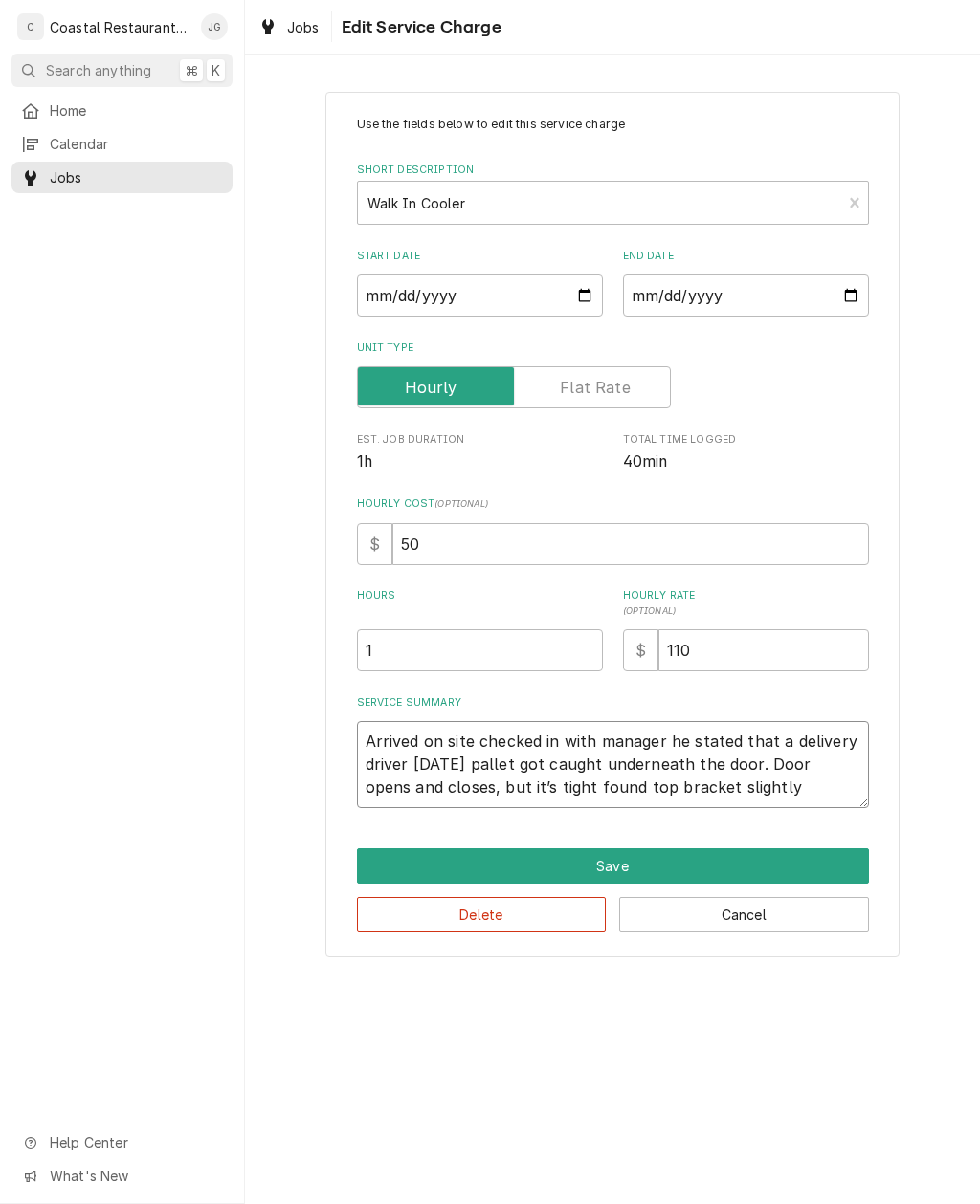
type textarea "x"
type textarea "Arrived on site checked in with manager he stated that a delivery driver yester…"
type textarea "x"
type textarea "Arrived on site checked in with manager he stated that a delivery driver yester…"
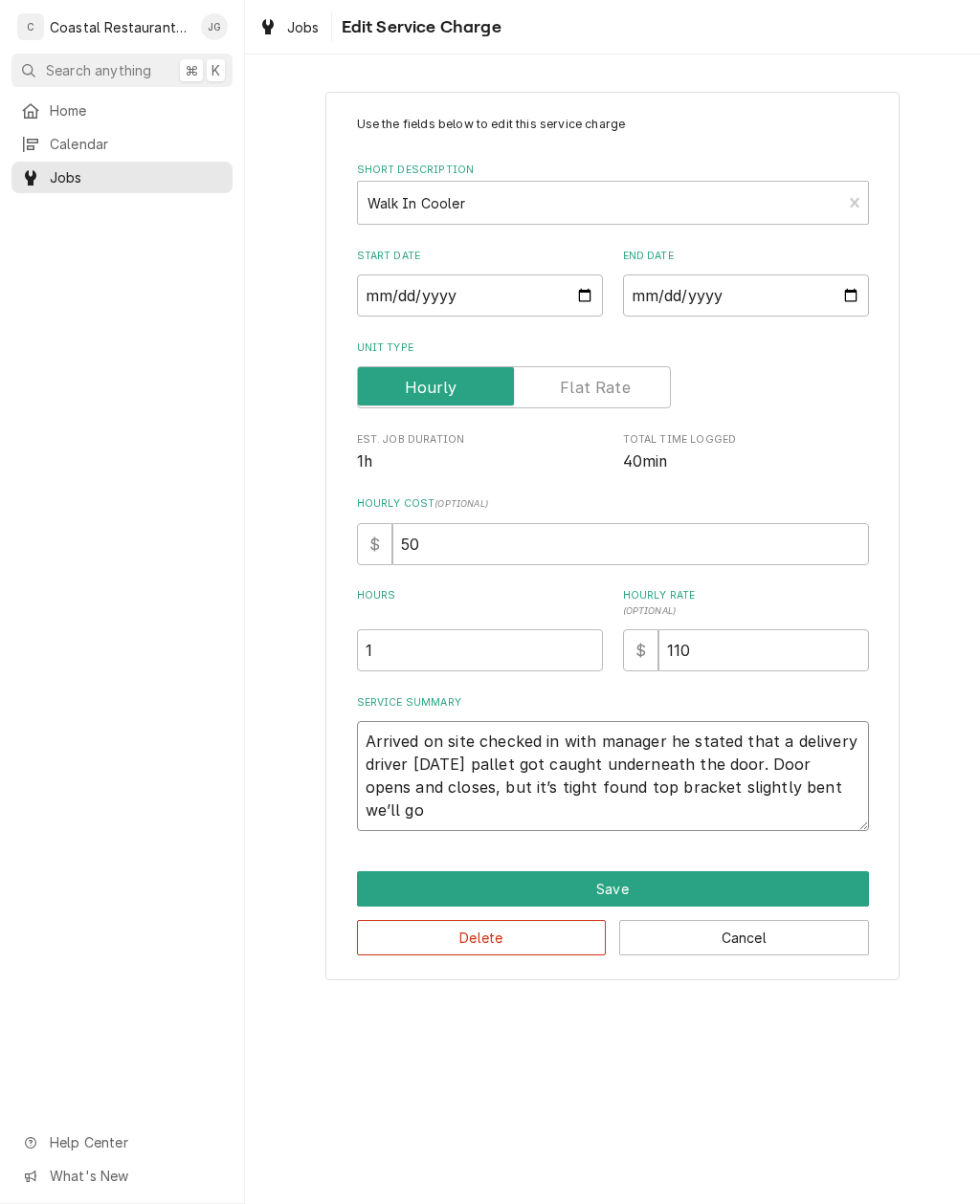
type textarea "x"
type textarea "Arrived on site checked in with manager he stated that a delivery driver yester…"
type textarea "x"
type textarea "Arrived on site checked in with manager he stated that a delivery driver yester…"
type textarea "x"
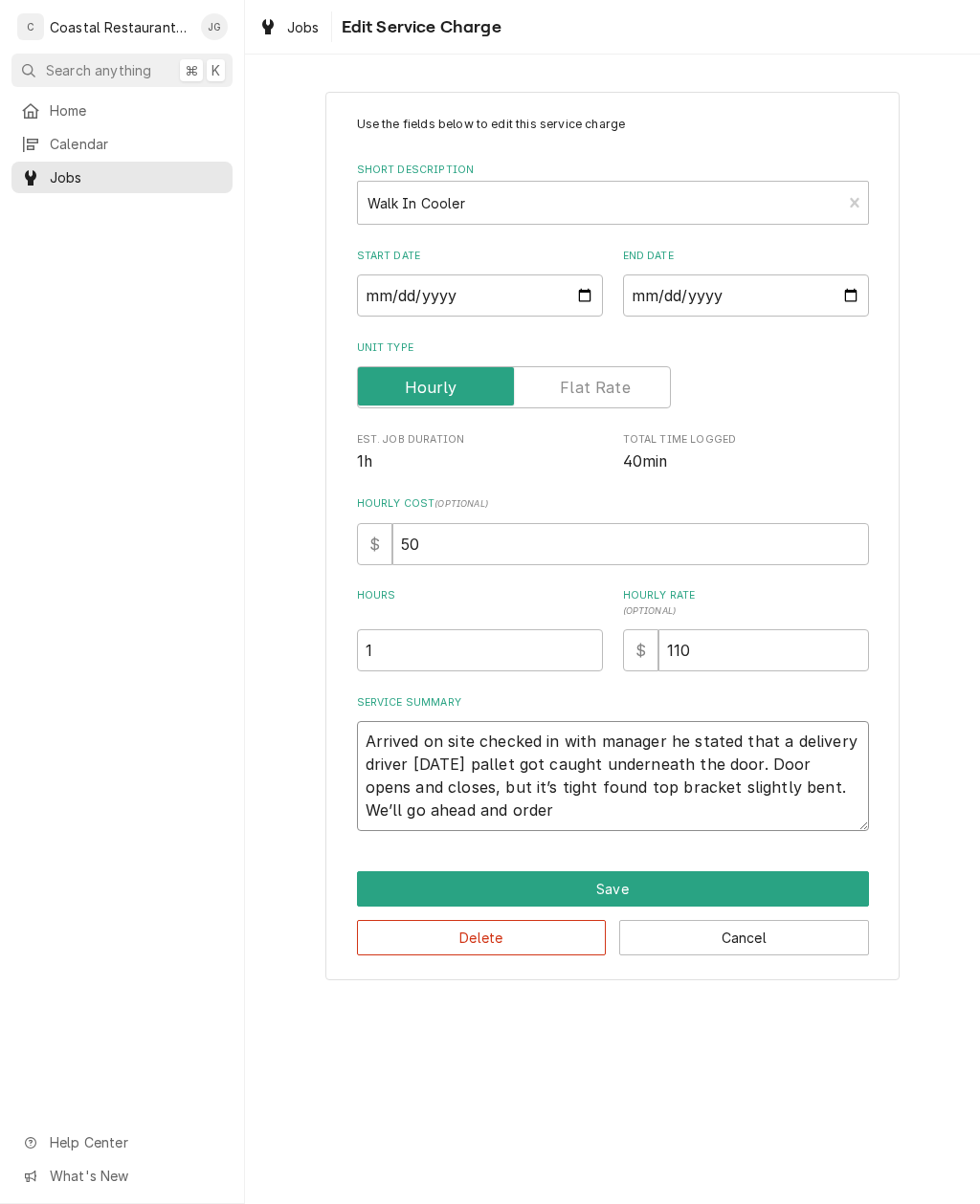
type textarea "Arrived on site checked in with manager he stated that a delivery driver yester…"
type textarea "x"
type textarea "Arrived on site checked in with manager he stated that a delivery driver yester…"
click at [921, 771] on div "Use the fields below to edit this service charge Short Description Walk In Cool…" at bounding box center [612, 535] width 735 height 922
click at [750, 888] on button "Save" at bounding box center [612, 889] width 511 height 36
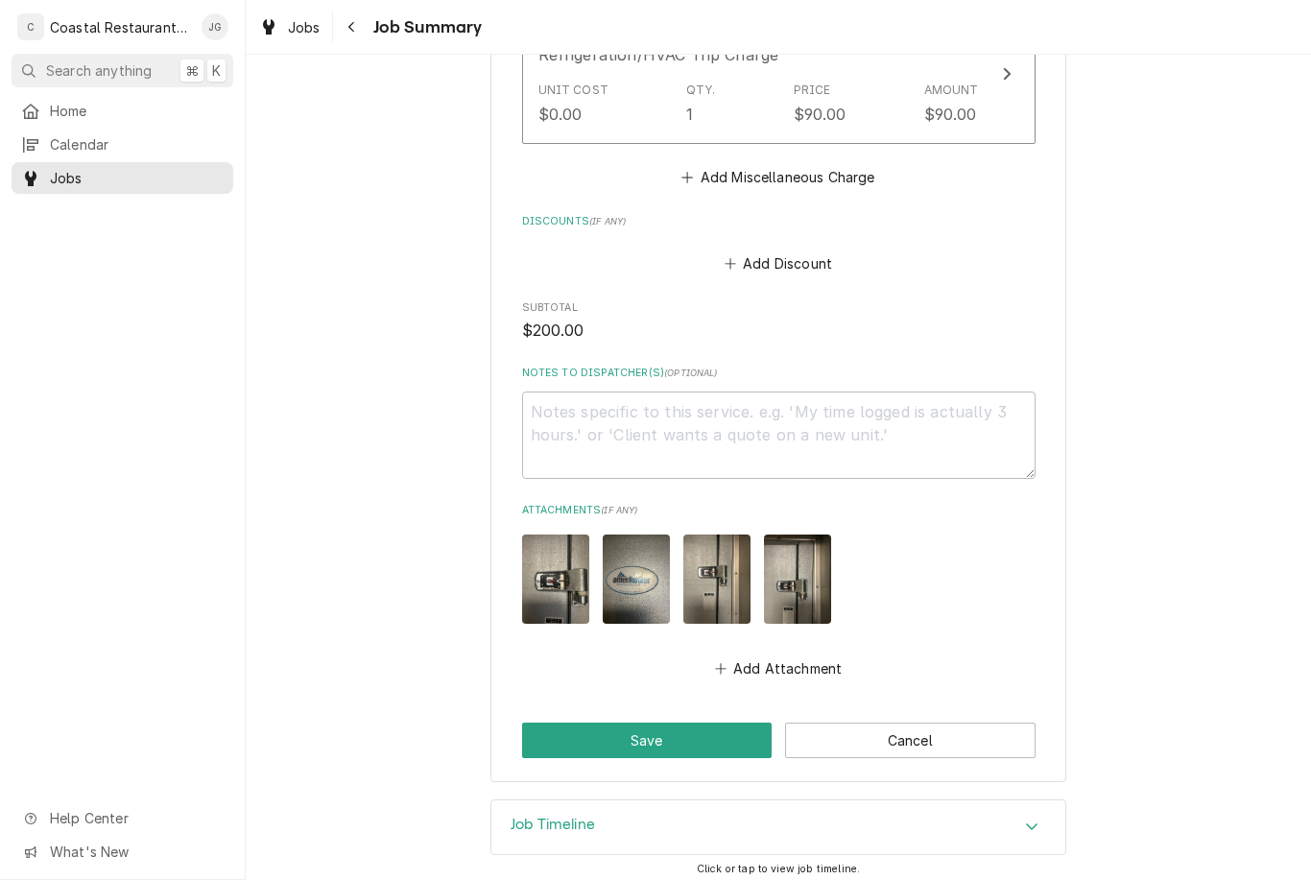
scroll to position [1079, 0]
click at [699, 723] on button "Save" at bounding box center [647, 741] width 250 height 36
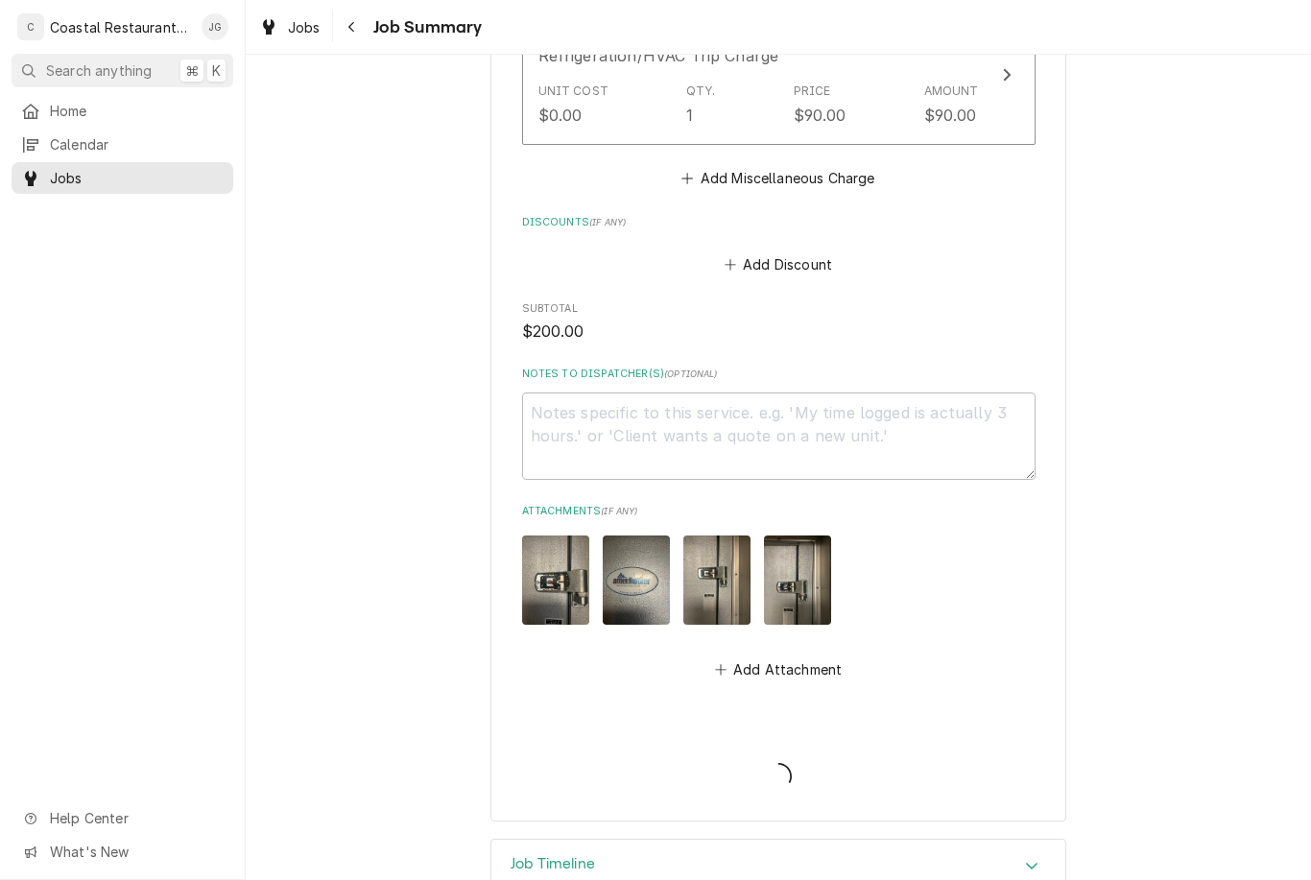
type textarea "x"
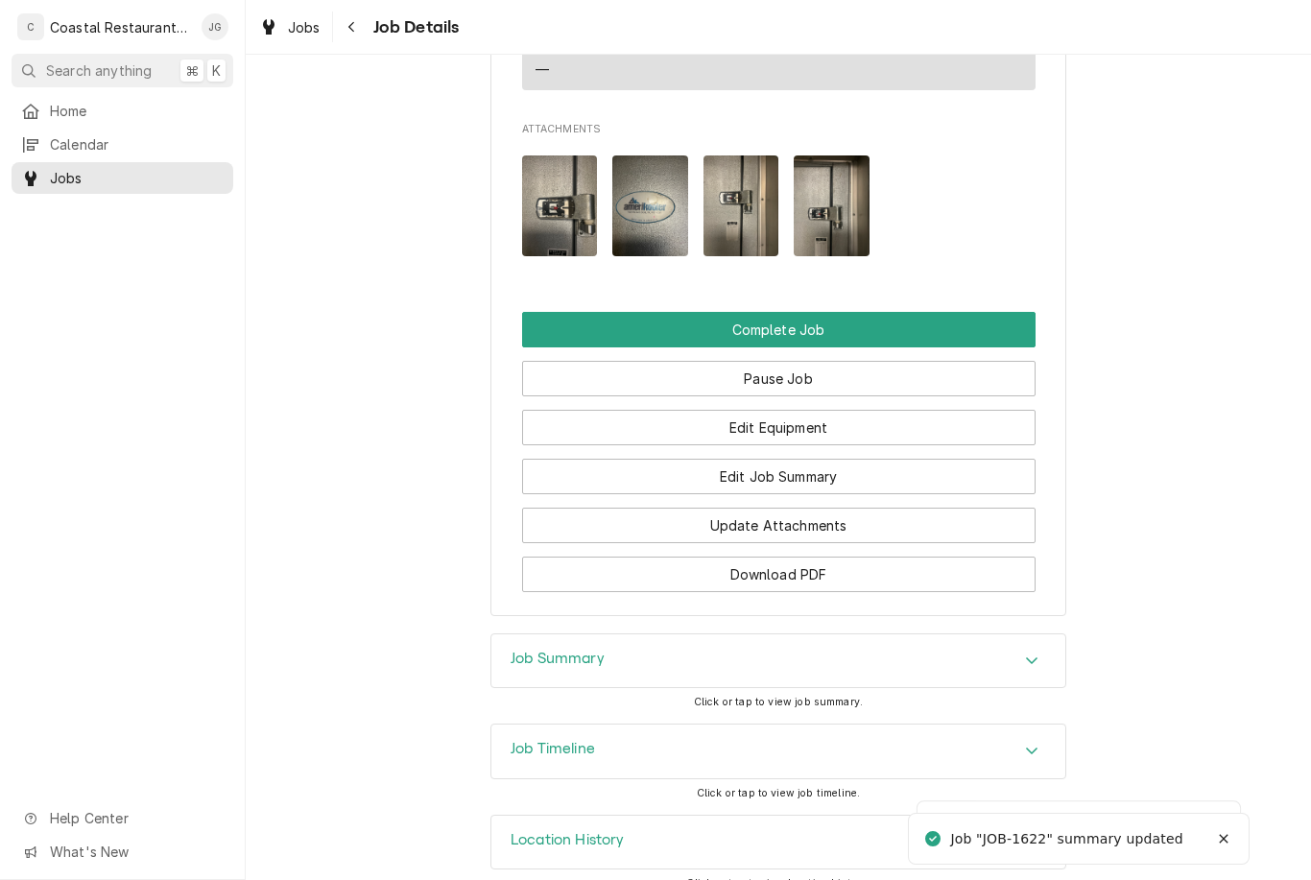
scroll to position [1771, 0]
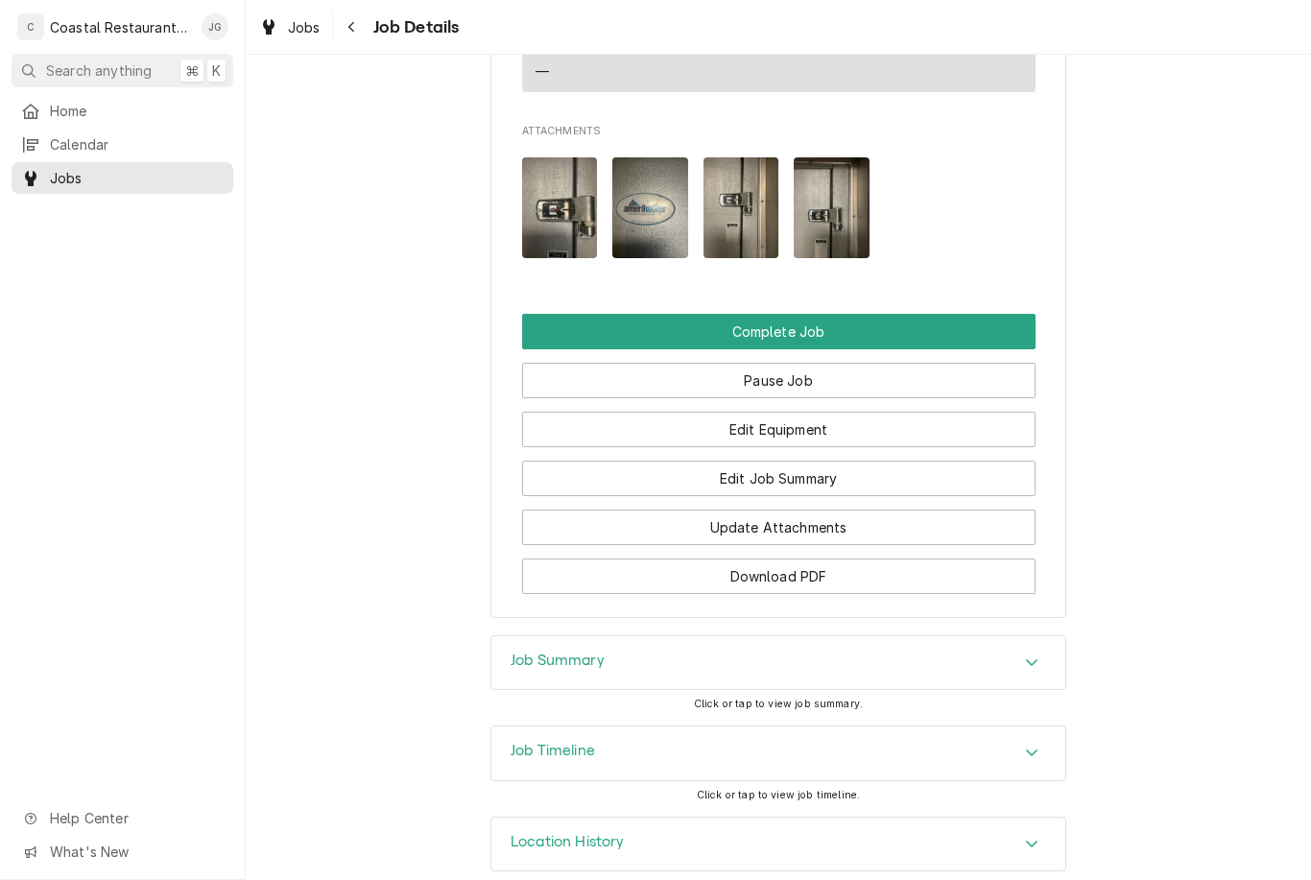
click at [839, 314] on button "Complete Job" at bounding box center [778, 332] width 513 height 36
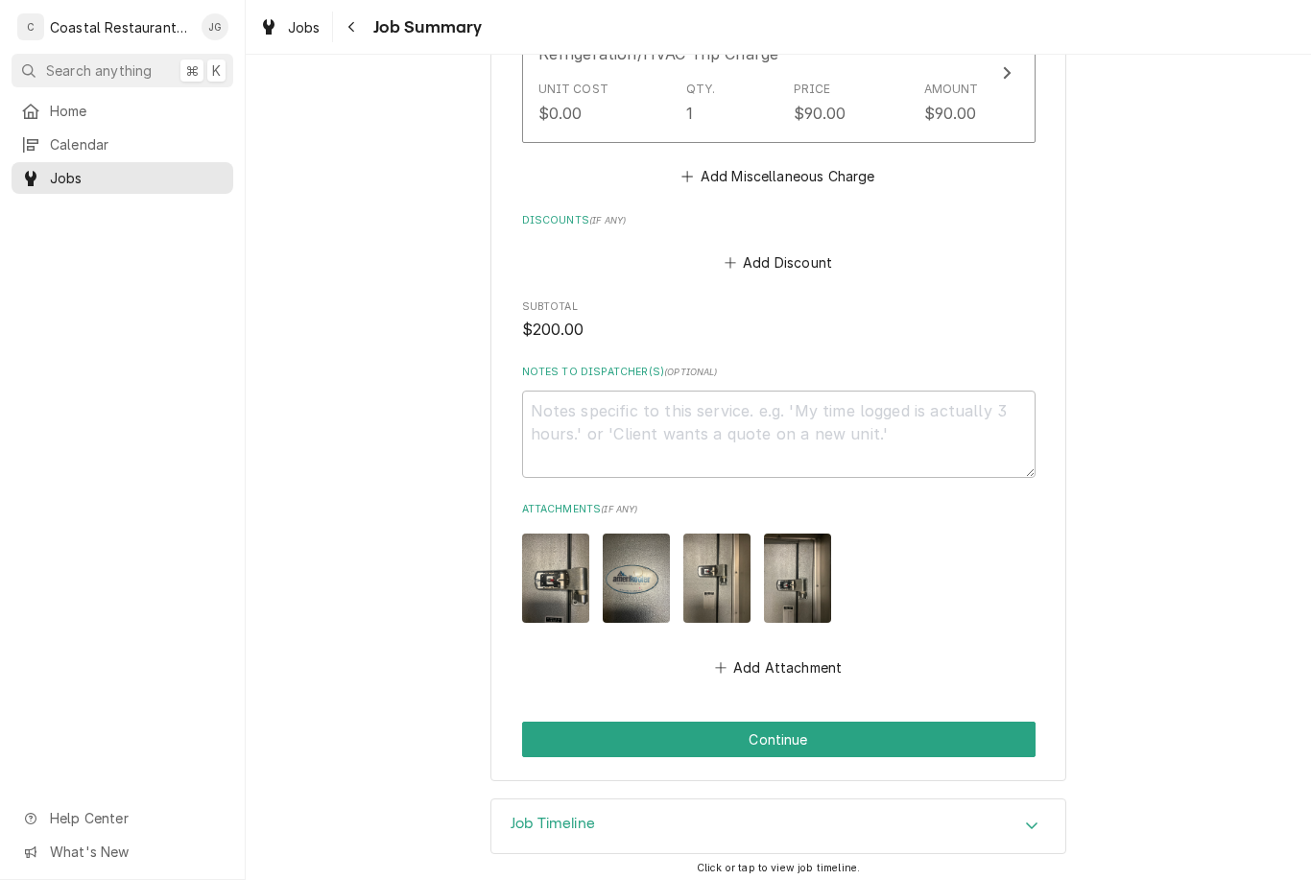
scroll to position [1079, 0]
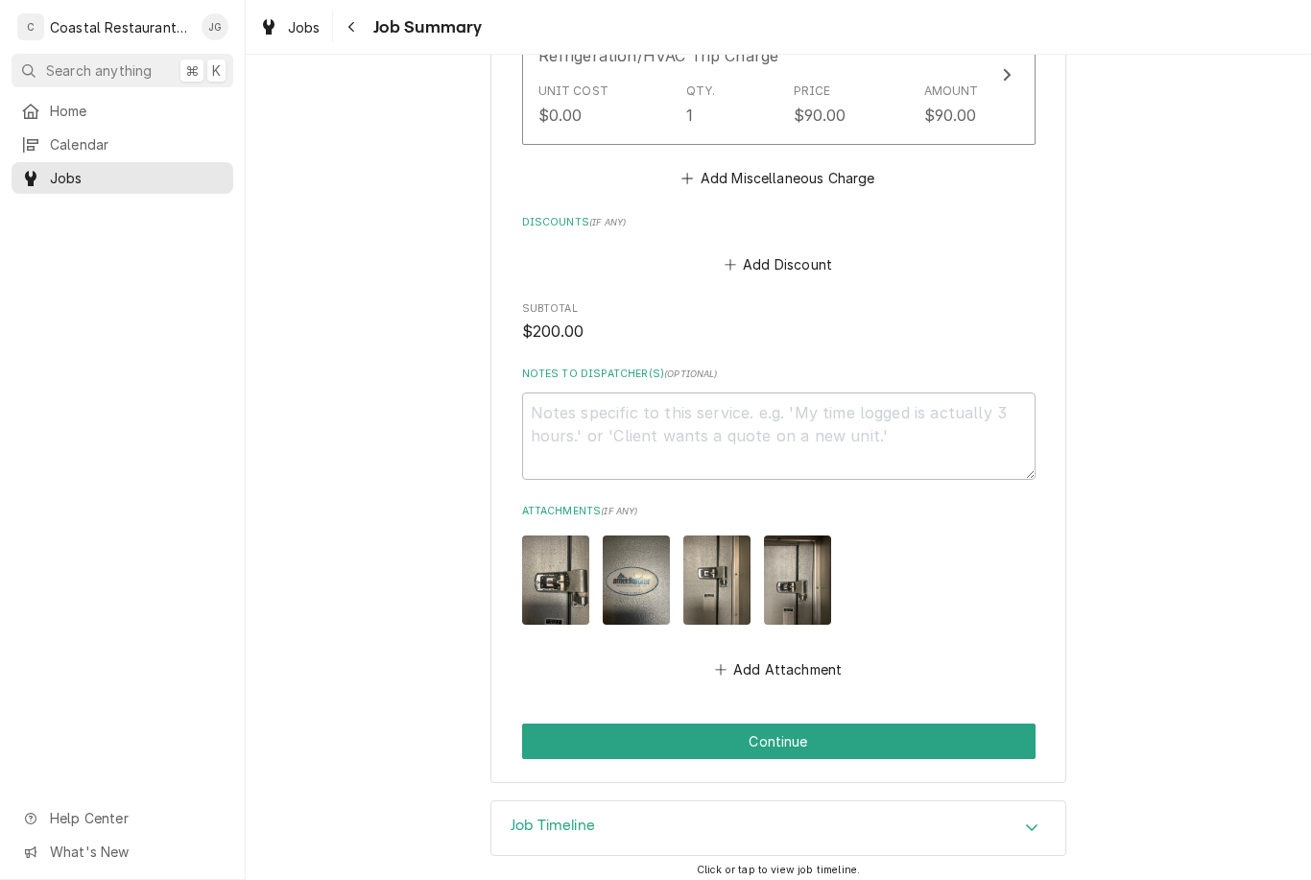
click at [944, 723] on button "Continue" at bounding box center [778, 741] width 513 height 36
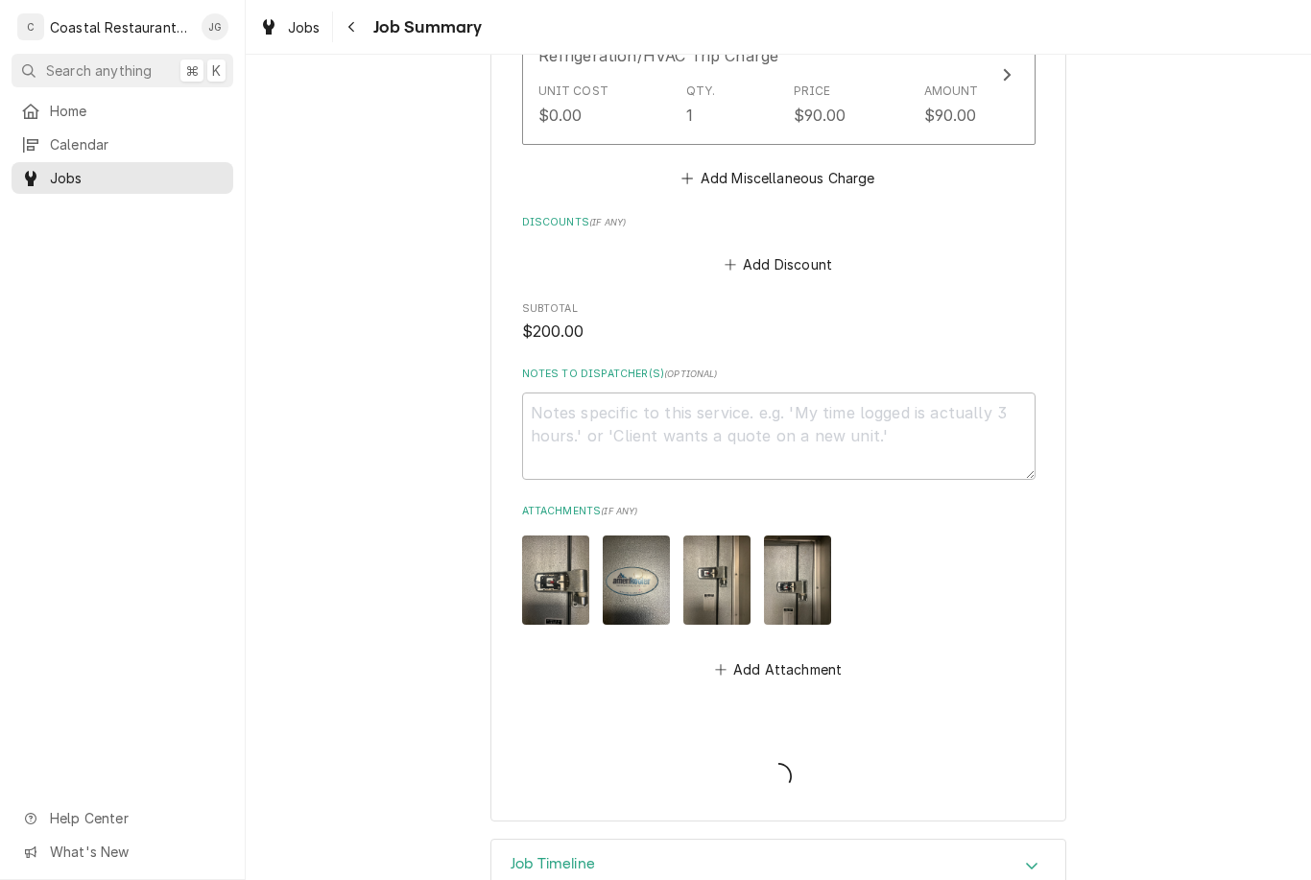
type textarea "x"
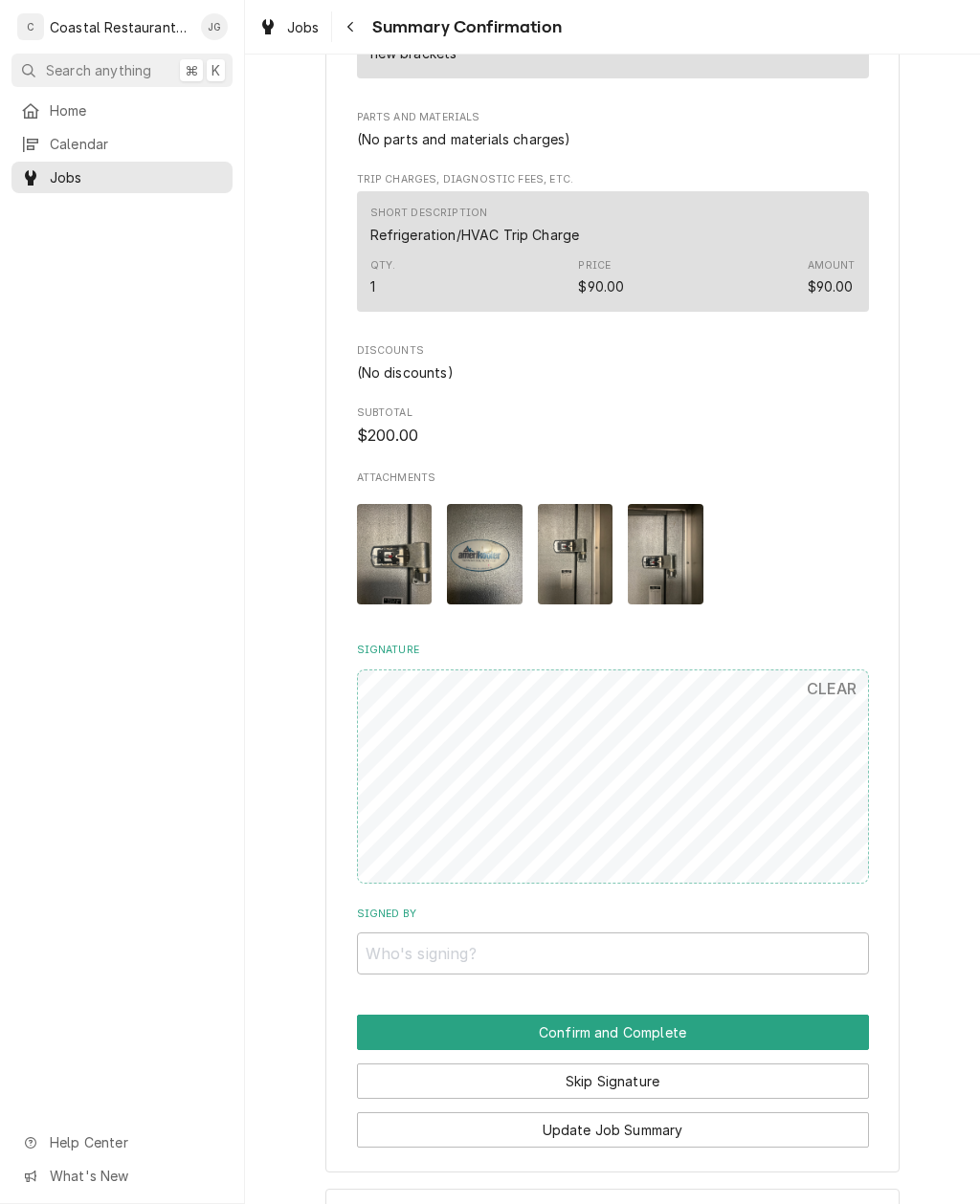
scroll to position [753, 0]
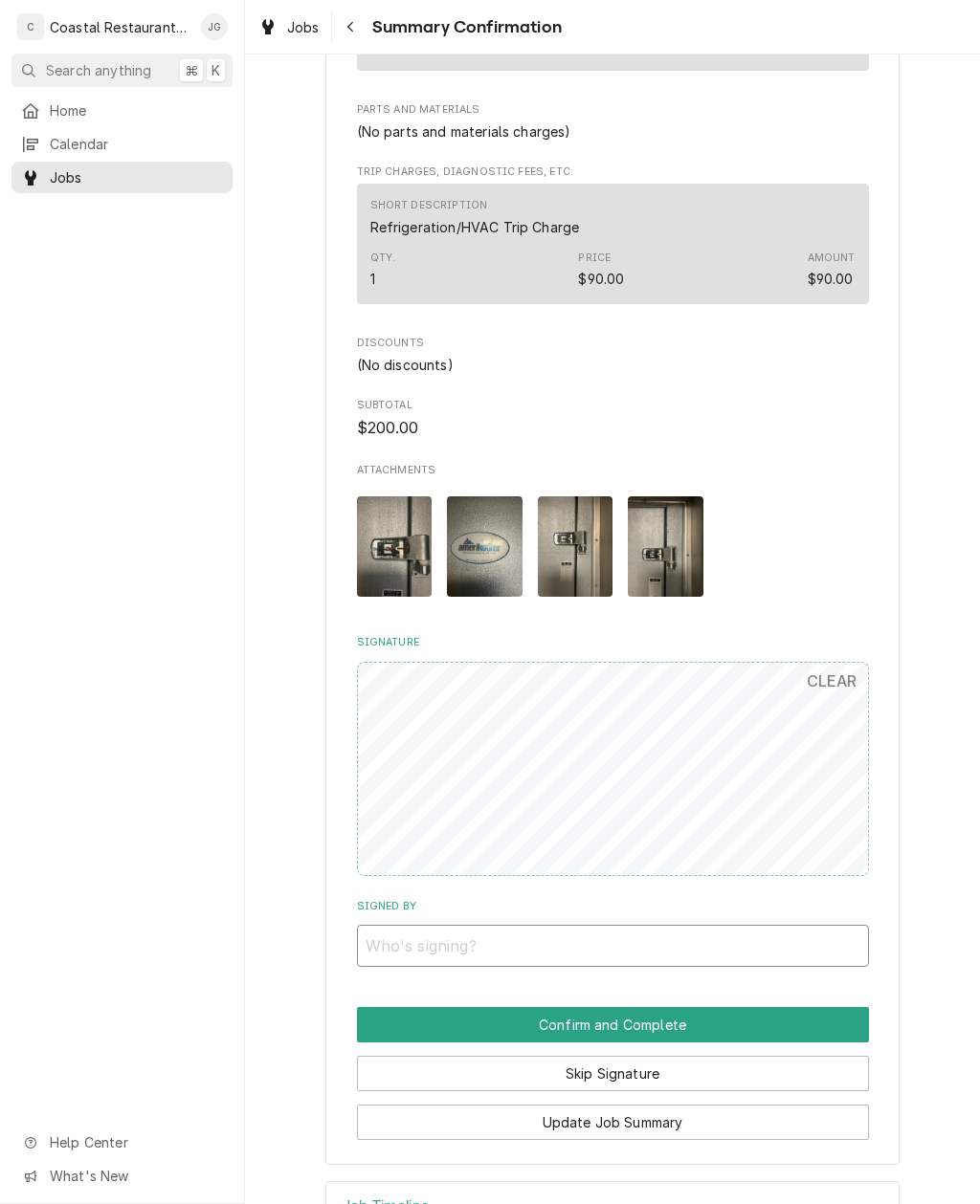
click at [738, 876] on input "Signed By" at bounding box center [612, 946] width 511 height 42
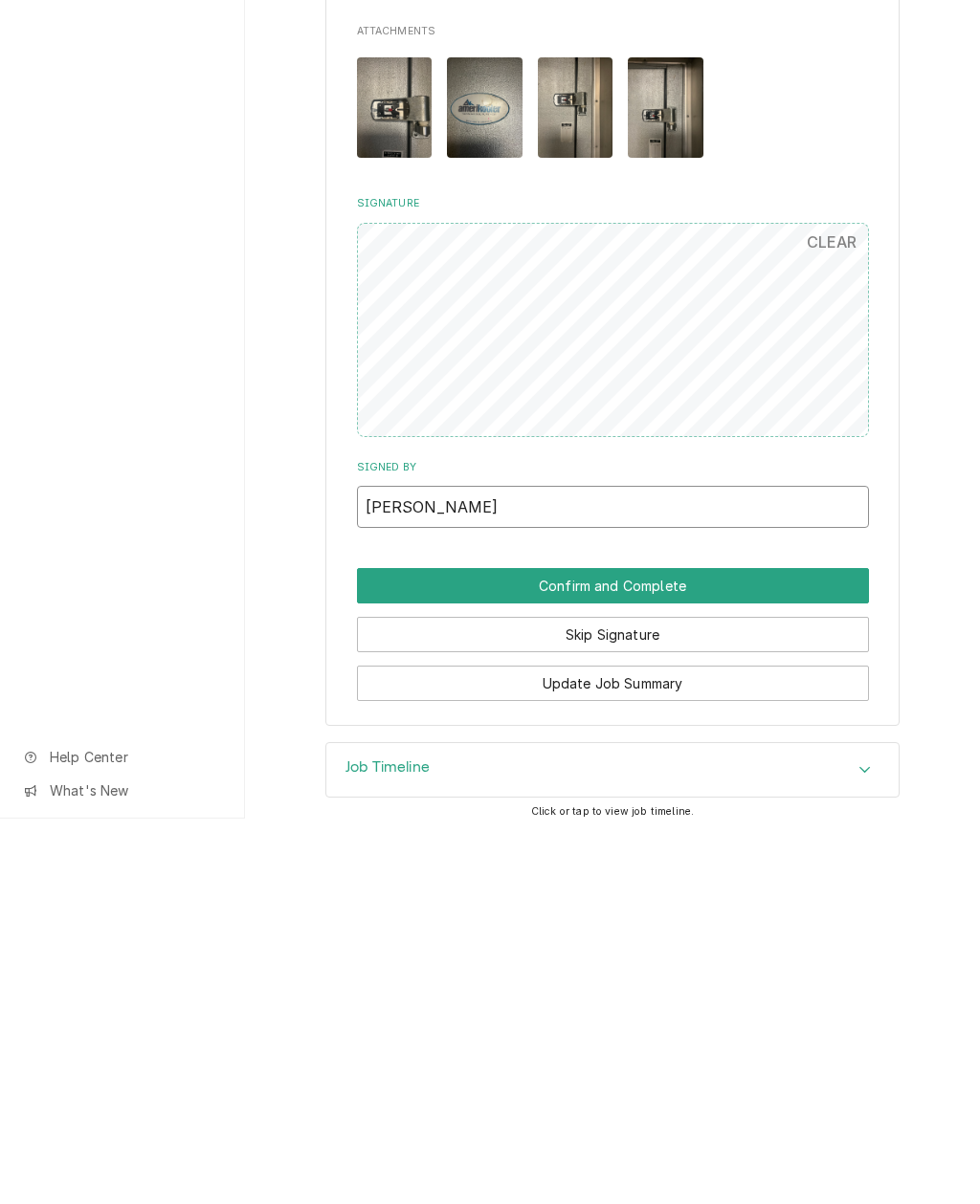
scroll to position [806, 0]
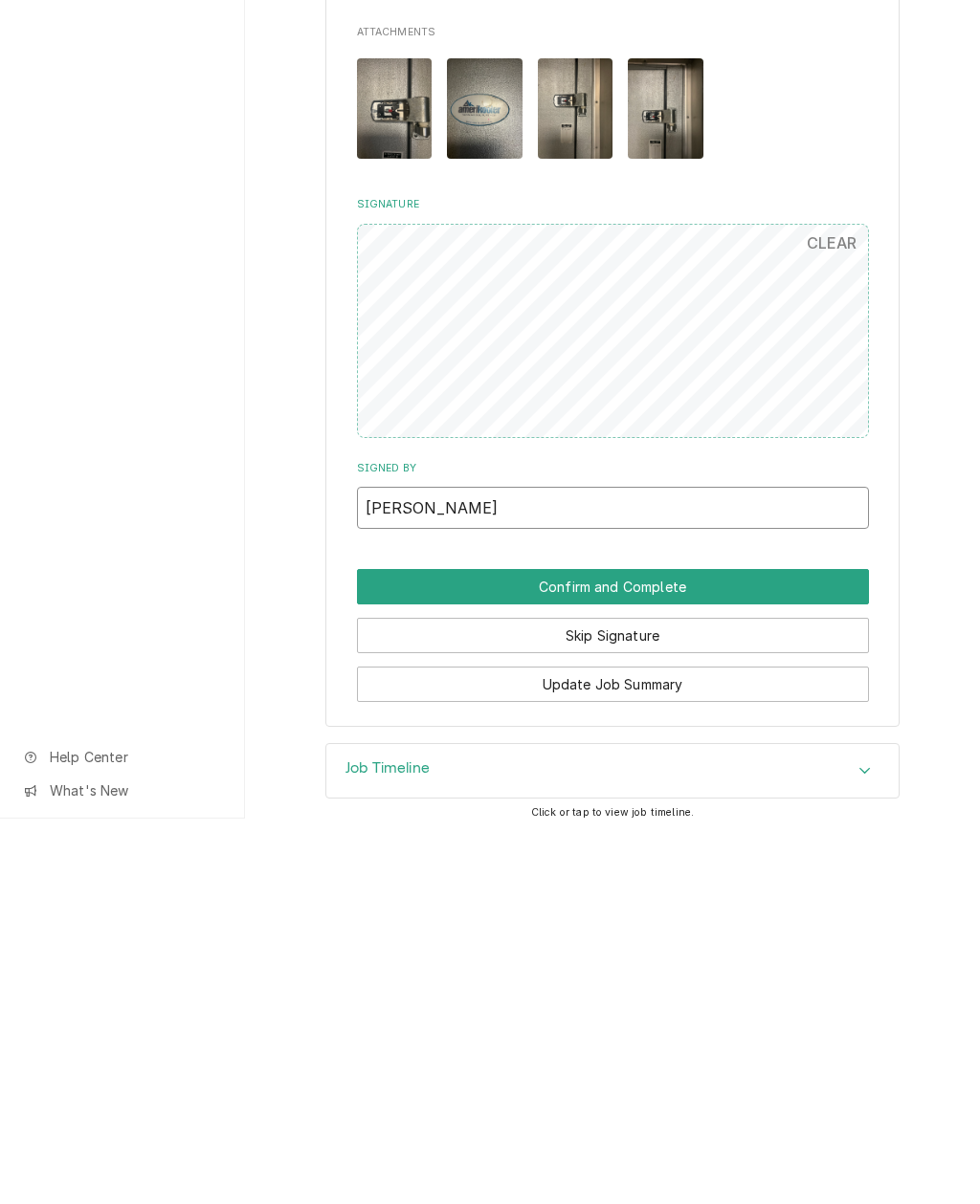
type input "Peter"
click at [701, 876] on button "Confirm and Complete" at bounding box center [612, 973] width 511 height 36
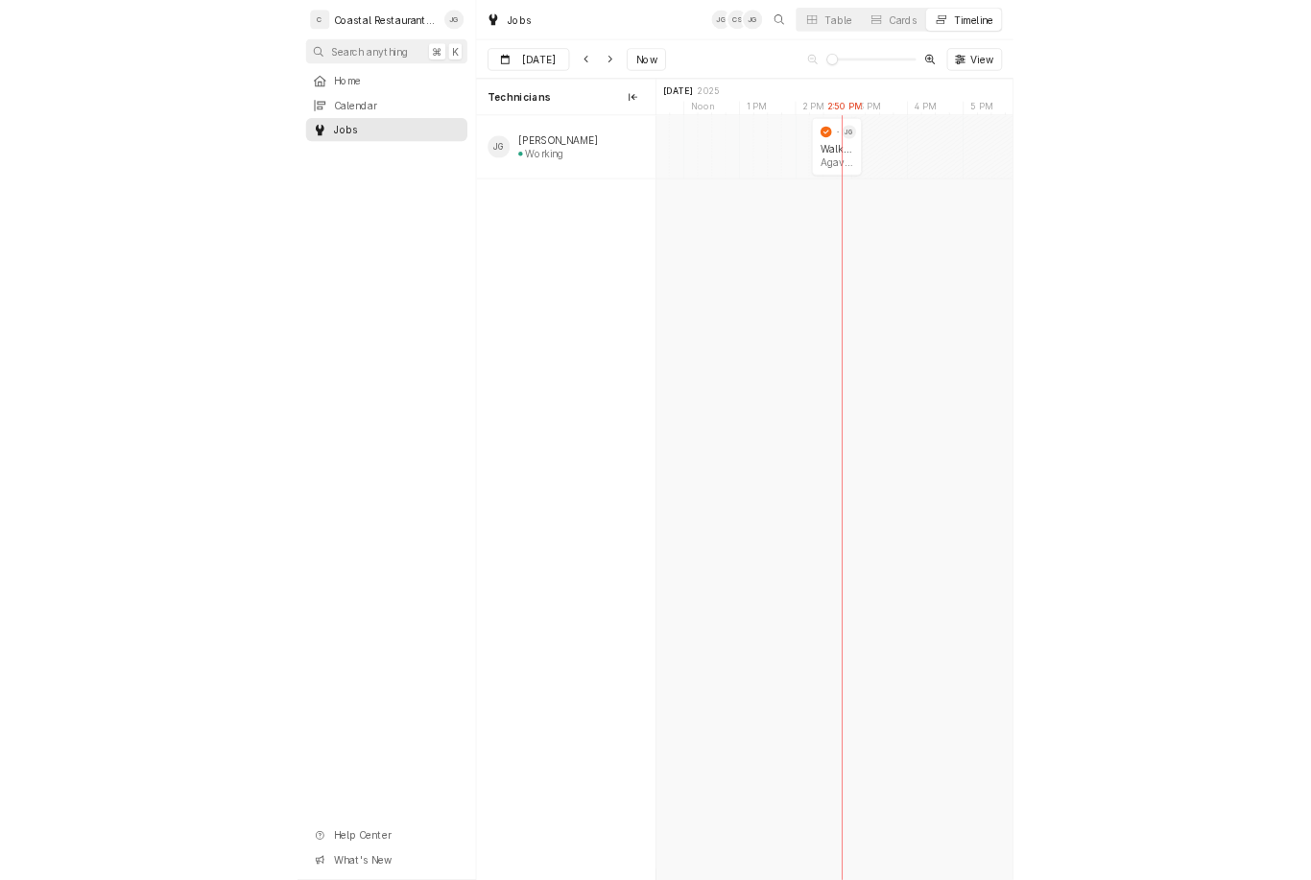
scroll to position [0, 9729]
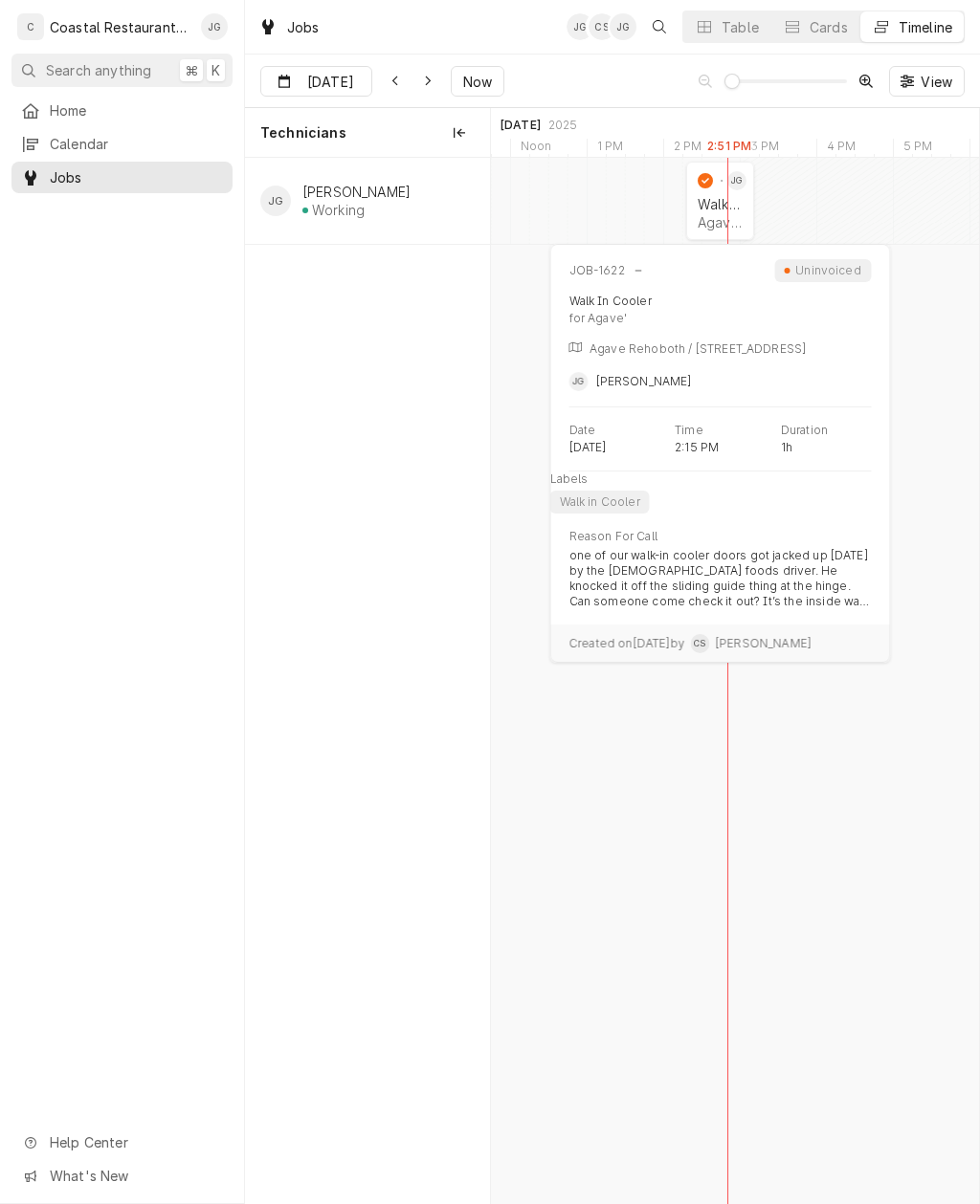
click at [721, 225] on div "Agave' | Rehoboth Beach, 19971" at bounding box center [719, 222] width 45 height 16
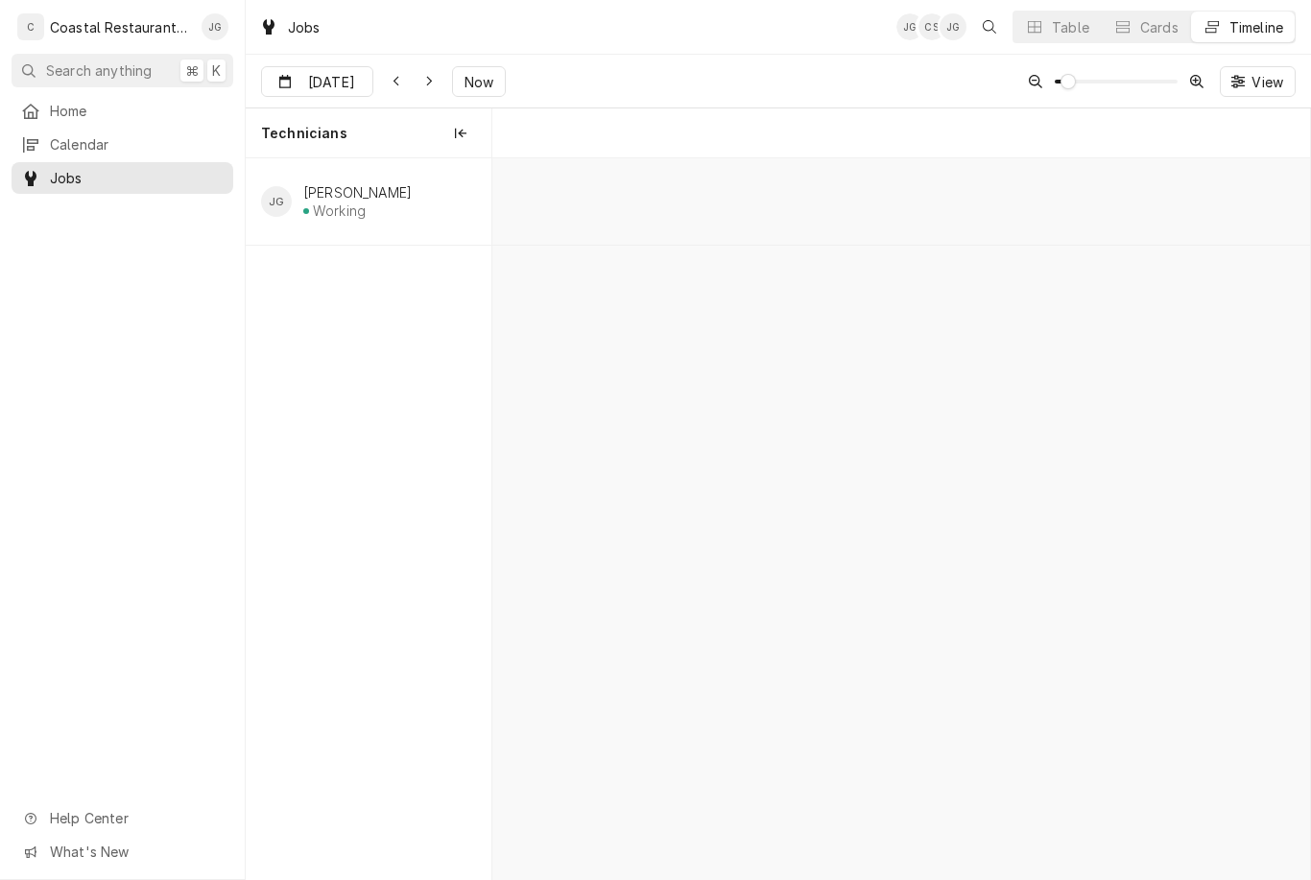
scroll to position [0, 16383]
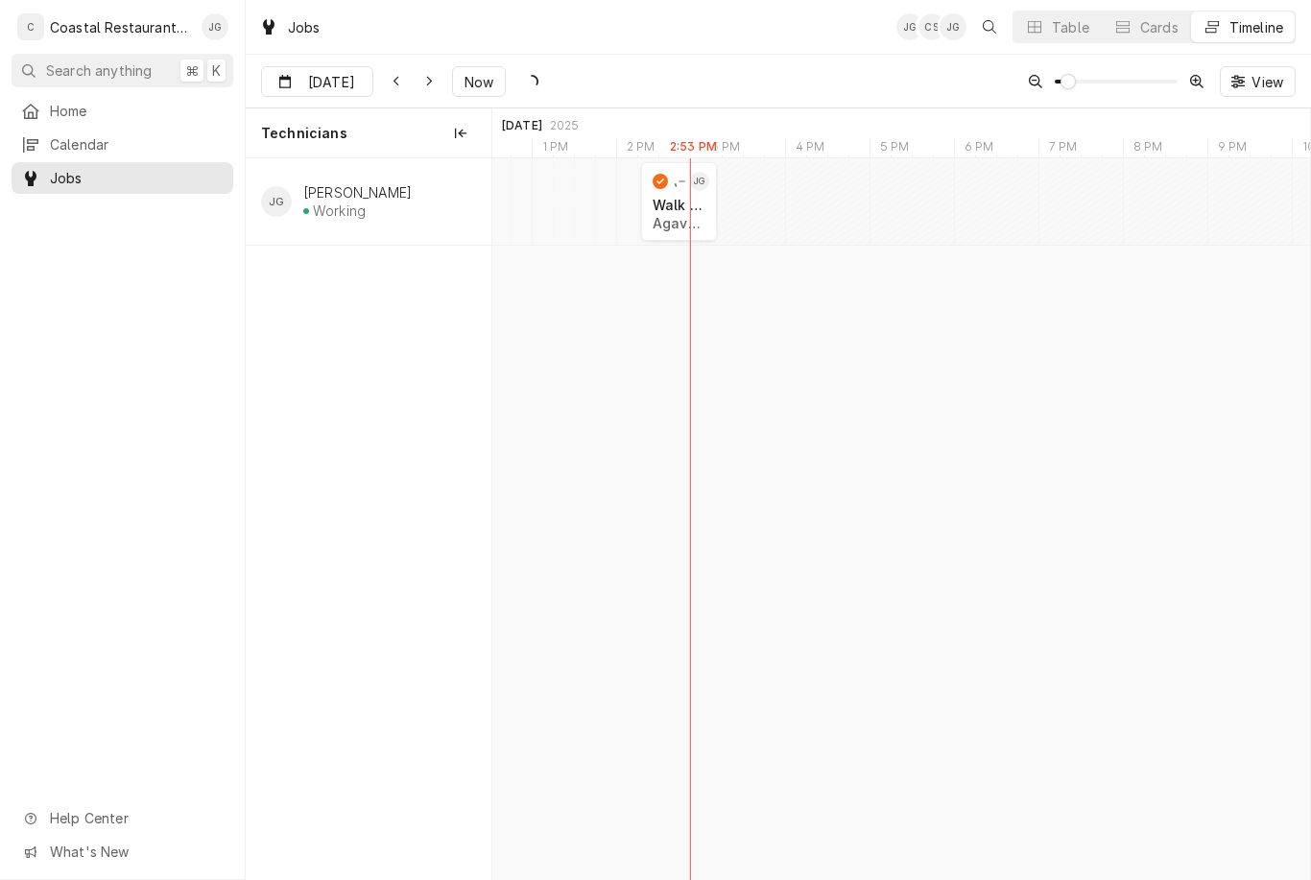
click at [469, 82] on span "Now" at bounding box center [479, 82] width 36 height 20
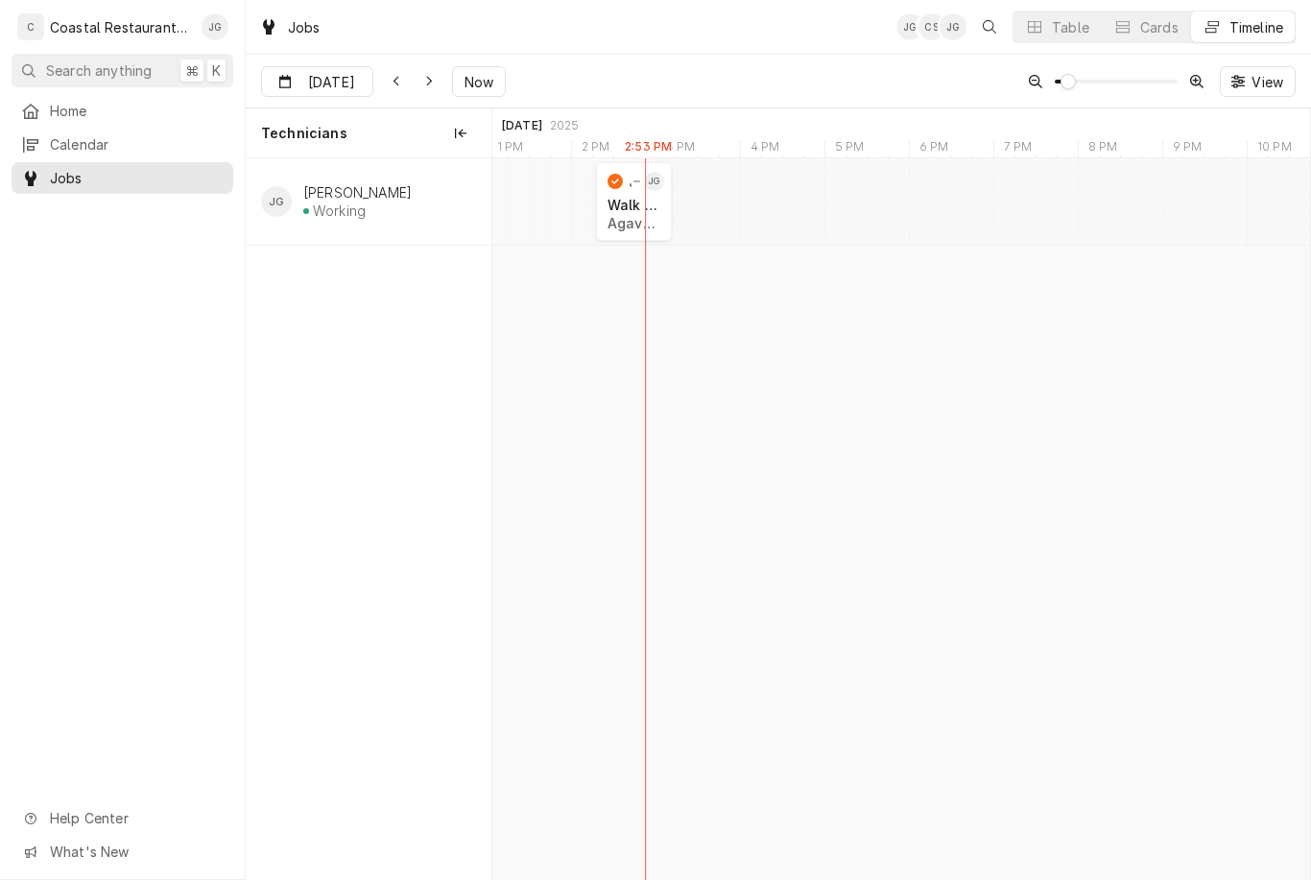
scroll to position [0, 0]
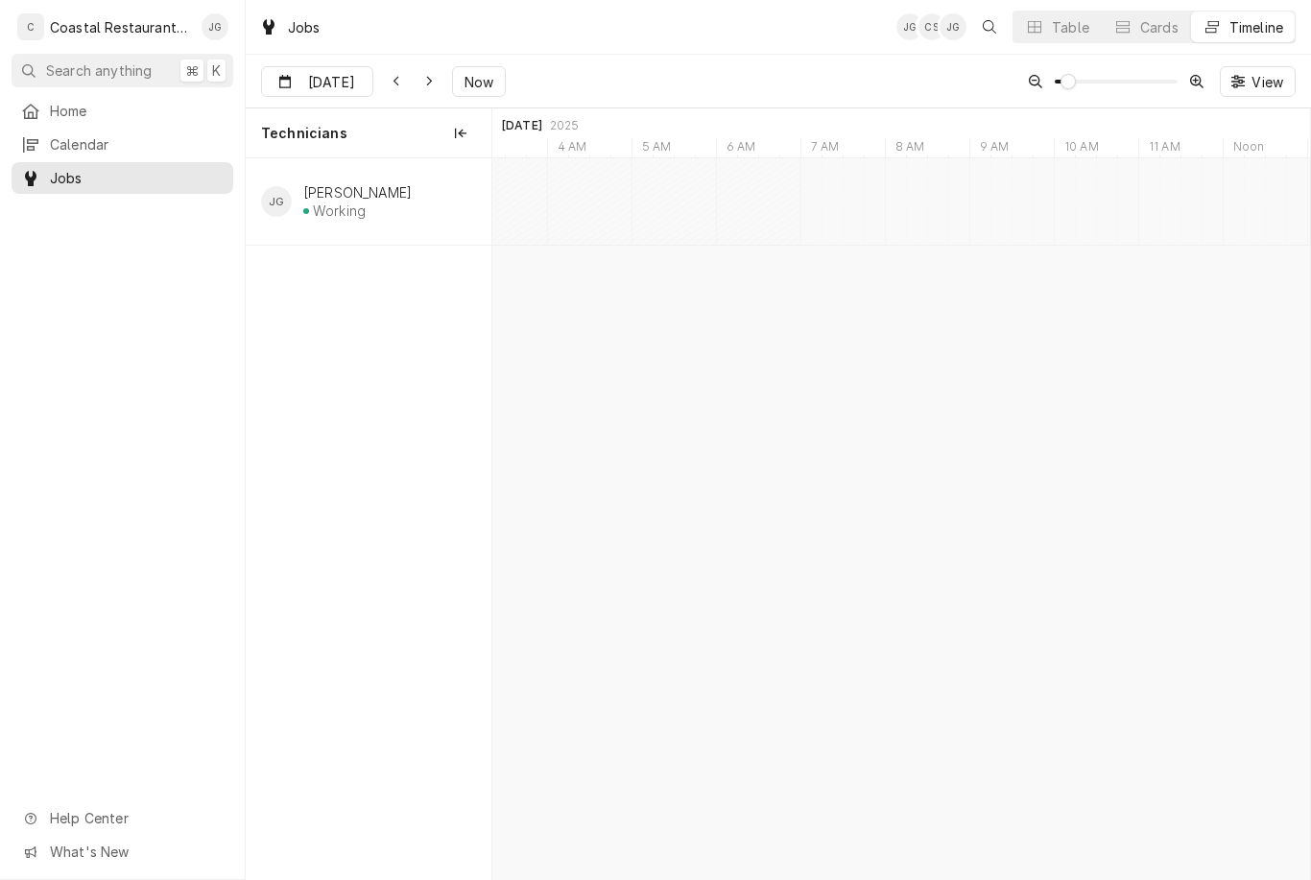
click at [936, 464] on div "Dynamic Content Wrapper" at bounding box center [900, 519] width 817 height 722
type input "Sep 8"
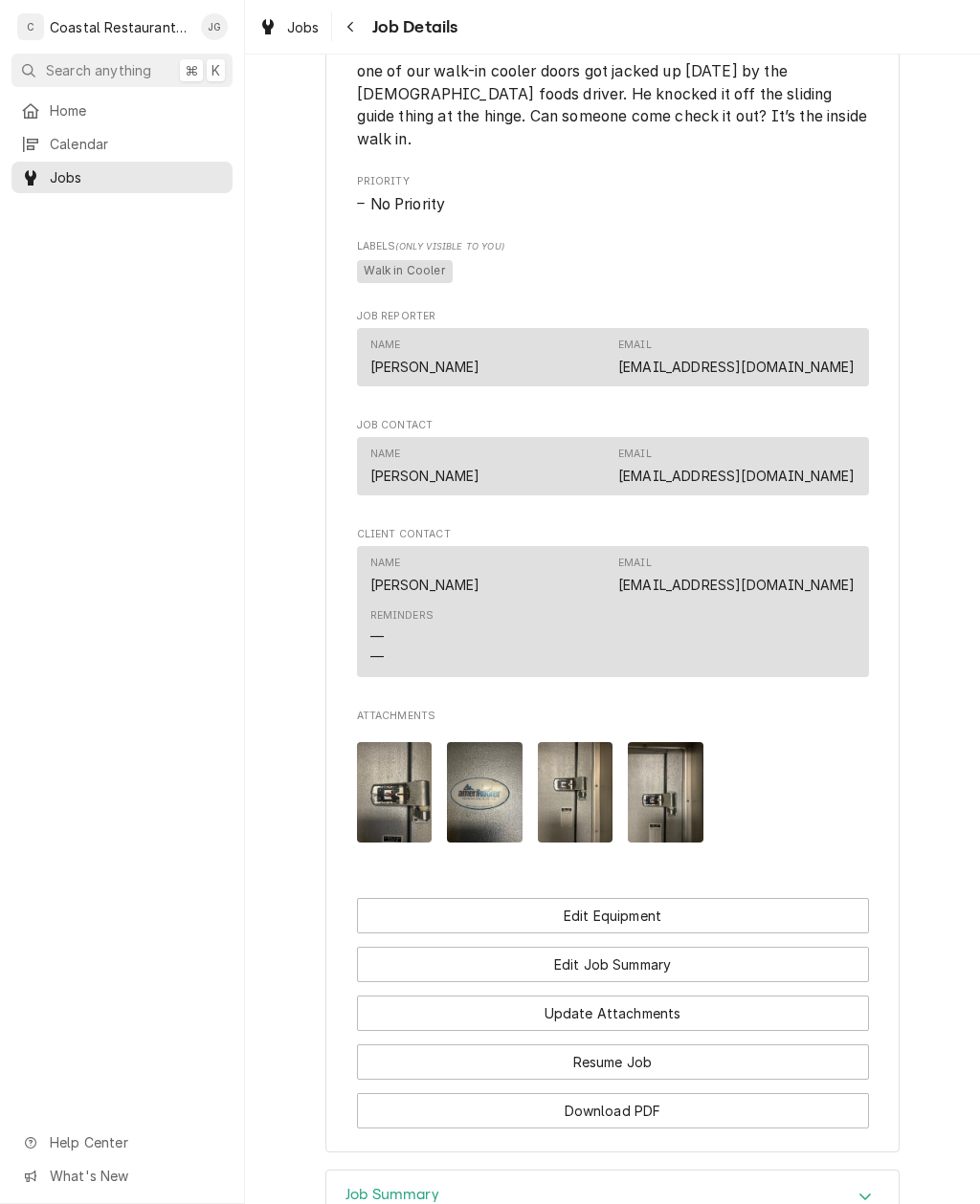
scroll to position [950, 0]
click at [576, 764] on img "Attachments" at bounding box center [575, 791] width 76 height 101
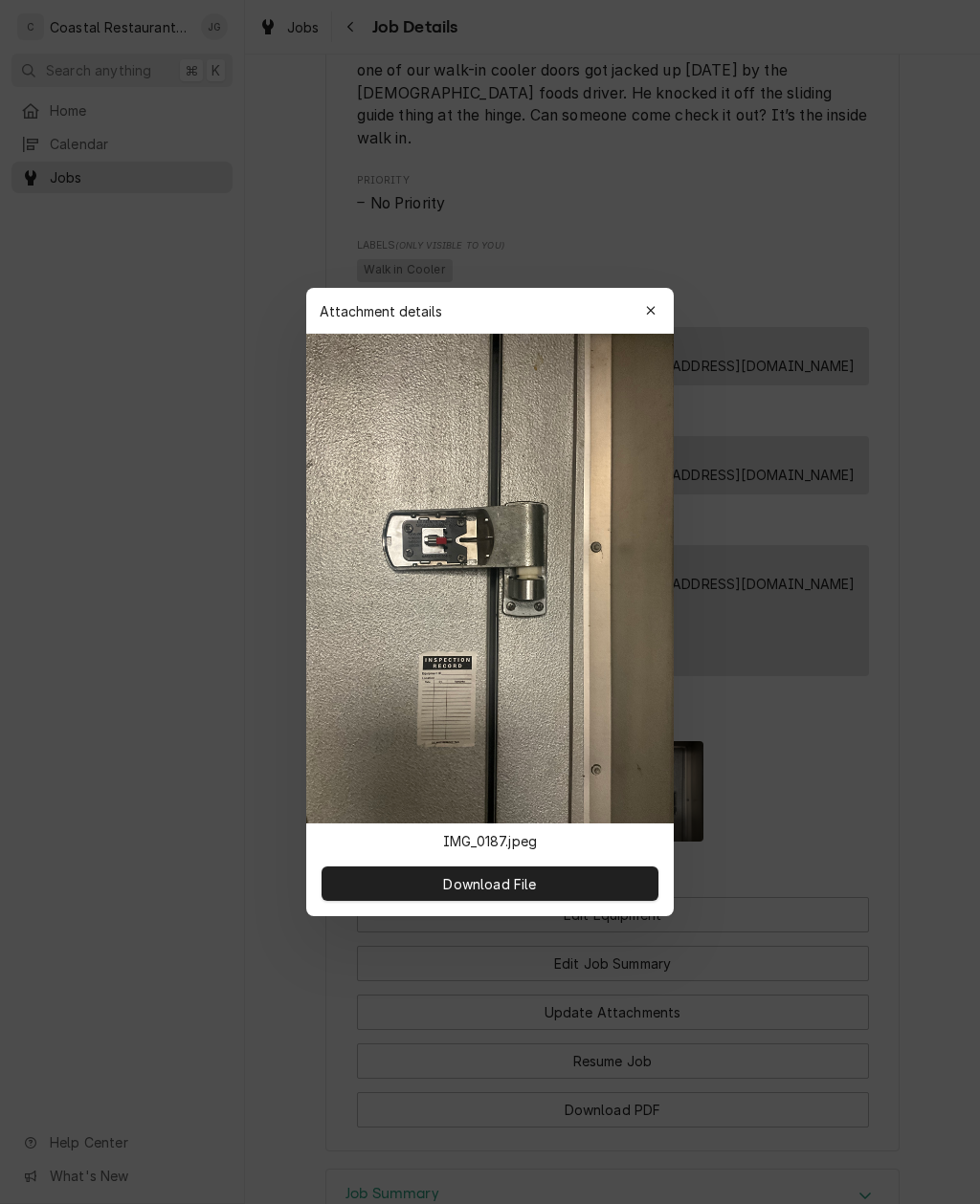
click at [575, 763] on img at bounding box center [490, 578] width 367 height 489
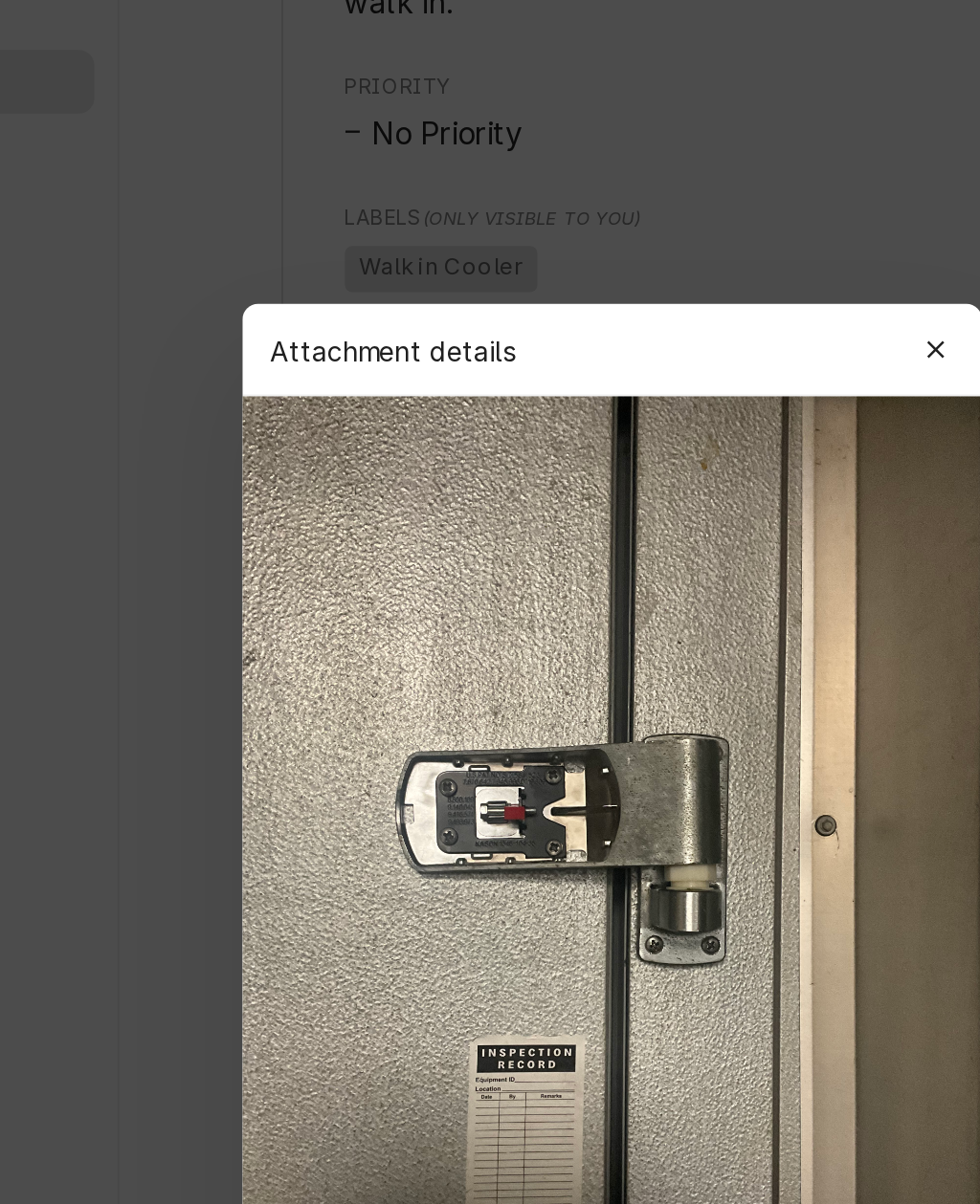
click at [646, 306] on icon "button" at bounding box center [650, 310] width 9 height 9
